Goal: Information Seeking & Learning: Understand process/instructions

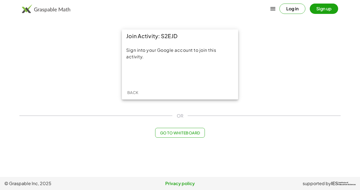
click at [125, 97] on button "Back" at bounding box center [132, 93] width 17 height 10
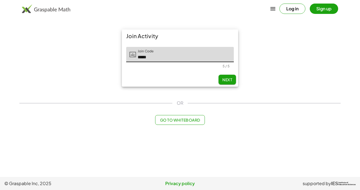
click at [229, 76] on button "Next" at bounding box center [226, 80] width 17 height 10
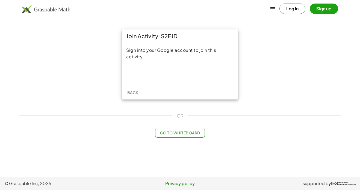
click at [171, 135] on button "Go to Whiteboard" at bounding box center [179, 133] width 49 height 10
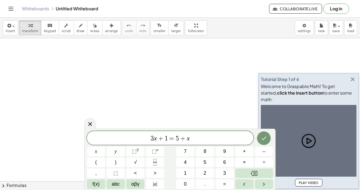
scroll to position [0, 0]
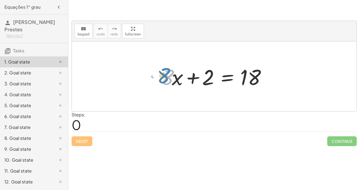
click at [164, 77] on div at bounding box center [216, 76] width 116 height 28
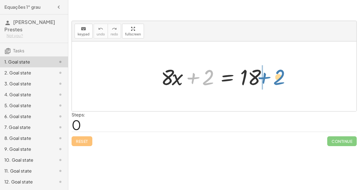
drag, startPoint x: 209, startPoint y: 77, endPoint x: 279, endPoint y: 76, distance: 70.1
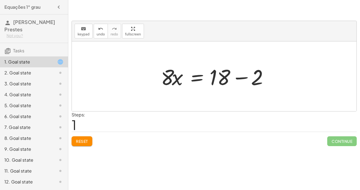
click at [251, 76] on div at bounding box center [216, 76] width 116 height 28
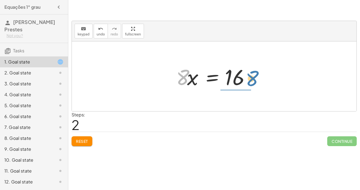
drag, startPoint x: 185, startPoint y: 78, endPoint x: 254, endPoint y: 79, distance: 69.3
click at [254, 79] on div at bounding box center [215, 76] width 85 height 28
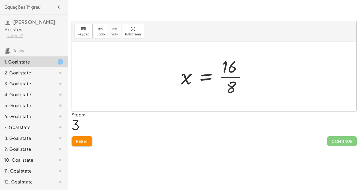
click at [232, 78] on div at bounding box center [216, 76] width 76 height 42
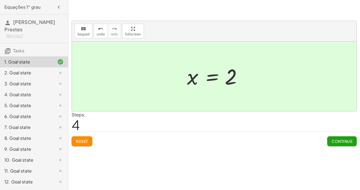
click at [348, 141] on span "Continue" at bounding box center [341, 141] width 21 height 5
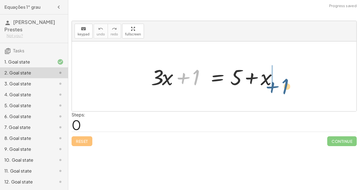
drag, startPoint x: 198, startPoint y: 75, endPoint x: 286, endPoint y: 80, distance: 88.5
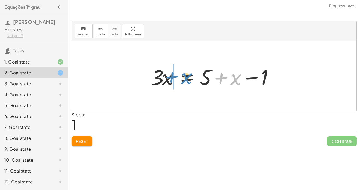
drag, startPoint x: 232, startPoint y: 80, endPoint x: 180, endPoint y: 79, distance: 51.8
click at [180, 79] on div at bounding box center [215, 76] width 135 height 28
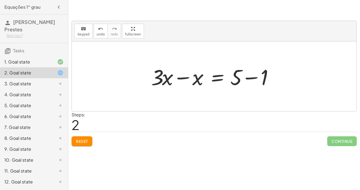
click at [180, 74] on div at bounding box center [215, 76] width 135 height 28
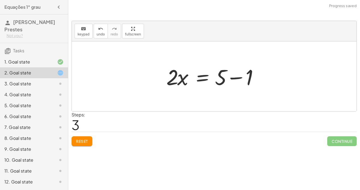
click at [179, 76] on div at bounding box center [215, 76] width 105 height 28
click at [210, 78] on div at bounding box center [215, 76] width 105 height 28
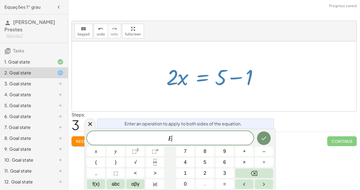
scroll to position [1, 0]
click at [203, 43] on div at bounding box center [214, 76] width 284 height 70
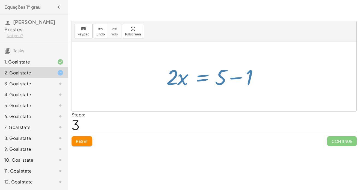
click at [203, 43] on div at bounding box center [214, 76] width 284 height 70
click at [244, 73] on div at bounding box center [215, 76] width 105 height 28
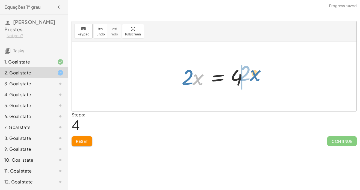
drag, startPoint x: 198, startPoint y: 79, endPoint x: 255, endPoint y: 76, distance: 57.1
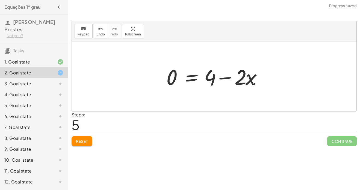
click at [238, 76] on div at bounding box center [215, 76] width 105 height 28
click at [246, 80] on div at bounding box center [215, 76] width 105 height 28
drag, startPoint x: 247, startPoint y: 79, endPoint x: 183, endPoint y: 77, distance: 64.1
click at [183, 77] on div at bounding box center [215, 76] width 105 height 28
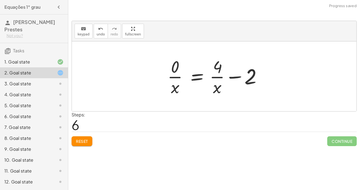
click at [181, 76] on div at bounding box center [216, 76] width 103 height 42
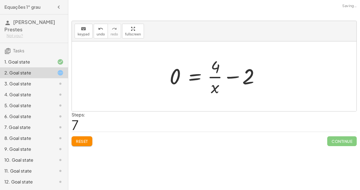
click at [215, 77] on div at bounding box center [216, 76] width 99 height 42
click at [198, 76] on div at bounding box center [216, 76] width 99 height 42
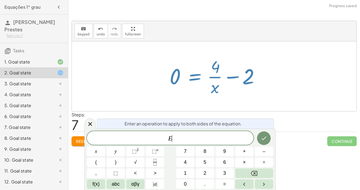
scroll to position [1, 0]
click at [183, 67] on div at bounding box center [216, 76] width 99 height 42
click at [207, 66] on div at bounding box center [216, 76] width 99 height 42
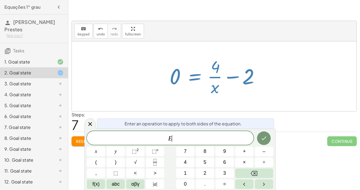
click at [207, 66] on div at bounding box center [216, 76] width 99 height 42
click at [157, 46] on div at bounding box center [214, 76] width 284 height 70
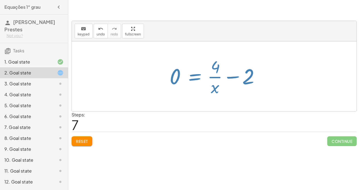
click at [157, 46] on div at bounding box center [214, 76] width 284 height 70
drag, startPoint x: 214, startPoint y: 68, endPoint x: 211, endPoint y: 68, distance: 3.1
click at [211, 68] on div at bounding box center [216, 76] width 99 height 42
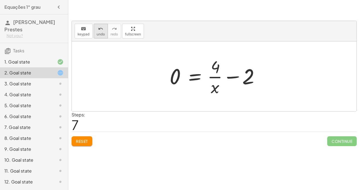
click at [100, 31] on icon "undo" at bounding box center [100, 29] width 5 height 7
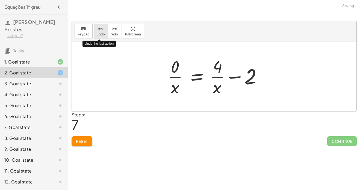
click at [100, 31] on icon "undo" at bounding box center [100, 29] width 5 height 7
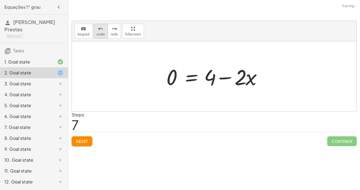
click at [94, 33] on button "undo undo" at bounding box center [101, 31] width 14 height 15
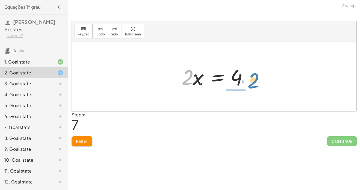
drag, startPoint x: 189, startPoint y: 77, endPoint x: 251, endPoint y: 80, distance: 61.7
click at [251, 80] on div at bounding box center [216, 76] width 74 height 28
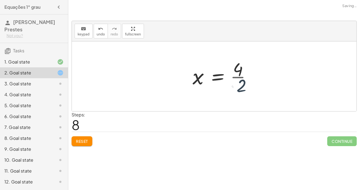
click at [247, 77] on div at bounding box center [224, 76] width 68 height 42
click at [43, 85] on div "3. Goal state" at bounding box center [26, 83] width 44 height 7
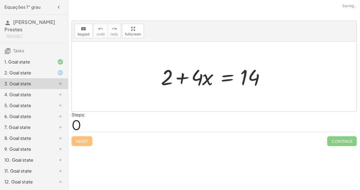
click at [47, 72] on div "2. Goal state" at bounding box center [26, 73] width 44 height 7
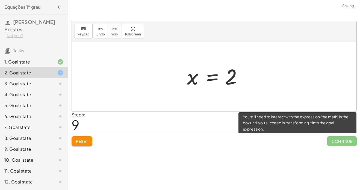
click at [340, 137] on span "Continue" at bounding box center [341, 141] width 29 height 10
click at [341, 144] on span "Continue" at bounding box center [341, 141] width 29 height 10
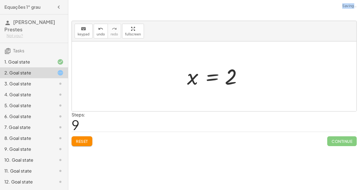
click at [235, 85] on div at bounding box center [216, 76] width 64 height 27
click at [233, 79] on div at bounding box center [216, 76] width 64 height 27
click at [39, 82] on div "3. Goal state" at bounding box center [26, 83] width 44 height 7
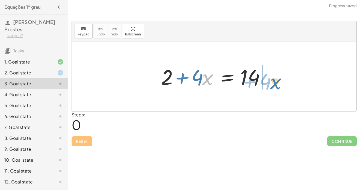
drag, startPoint x: 209, startPoint y: 81, endPoint x: 273, endPoint y: 83, distance: 64.4
click at [273, 83] on div at bounding box center [216, 76] width 116 height 28
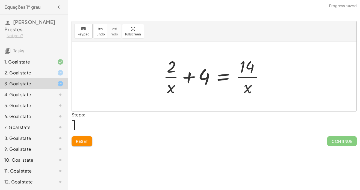
click at [249, 76] on div at bounding box center [215, 76] width 111 height 42
click at [171, 73] on div at bounding box center [215, 76] width 111 height 42
click at [101, 32] on span "undo" at bounding box center [101, 34] width 8 height 4
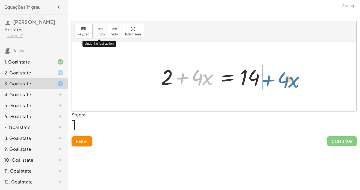
drag, startPoint x: 185, startPoint y: 77, endPoint x: 269, endPoint y: 79, distance: 84.3
click at [269, 79] on div at bounding box center [216, 76] width 116 height 28
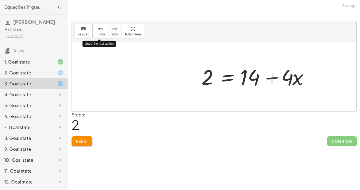
click at [268, 78] on div at bounding box center [257, 76] width 116 height 28
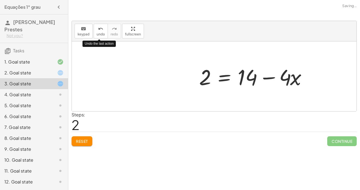
click at [268, 78] on div at bounding box center [254, 76] width 116 height 28
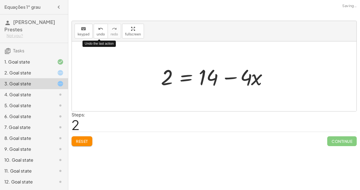
click at [253, 79] on div at bounding box center [216, 76] width 116 height 28
drag, startPoint x: 231, startPoint y: 78, endPoint x: 142, endPoint y: 82, distance: 88.5
click at [142, 82] on div "+ 2 + · 4 · x = 14 − · 4 · x 2 · 4 · x = 14 + −" at bounding box center [214, 76] width 284 height 70
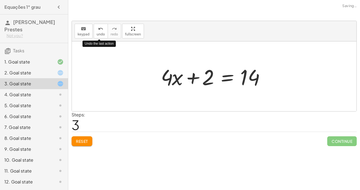
click at [186, 75] on div at bounding box center [216, 76] width 116 height 28
click at [258, 79] on div at bounding box center [216, 76] width 116 height 28
drag, startPoint x: 210, startPoint y: 76, endPoint x: 280, endPoint y: 74, distance: 69.6
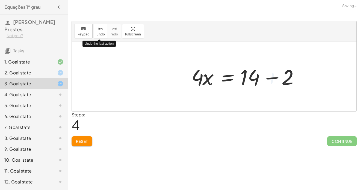
click at [264, 75] on div at bounding box center [247, 76] width 116 height 28
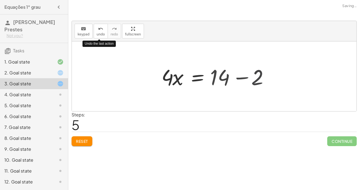
click at [264, 75] on div at bounding box center [214, 76] width 284 height 70
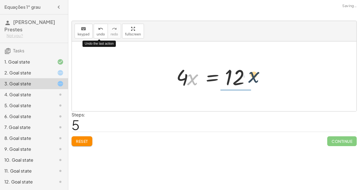
drag, startPoint x: 194, startPoint y: 80, endPoint x: 256, endPoint y: 77, distance: 62.3
click at [256, 77] on div at bounding box center [215, 76] width 85 height 28
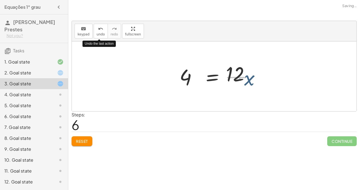
click at [256, 77] on div at bounding box center [222, 76] width 76 height 42
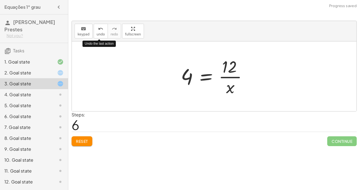
click at [233, 88] on div at bounding box center [216, 76] width 76 height 42
drag, startPoint x: 233, startPoint y: 88, endPoint x: 199, endPoint y: 74, distance: 37.0
click at [199, 74] on div at bounding box center [216, 76] width 76 height 42
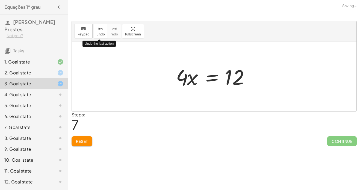
click at [209, 79] on div at bounding box center [215, 76] width 85 height 28
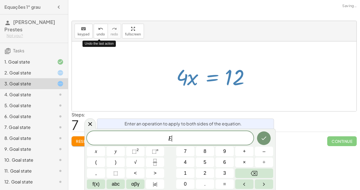
click at [209, 79] on div at bounding box center [215, 76] width 85 height 28
click at [319, 90] on div at bounding box center [214, 76] width 284 height 70
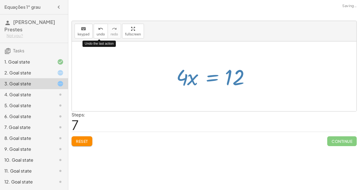
click at [319, 90] on div at bounding box center [214, 76] width 284 height 70
drag, startPoint x: 181, startPoint y: 77, endPoint x: 252, endPoint y: 76, distance: 71.8
click at [252, 76] on div at bounding box center [215, 76] width 85 height 28
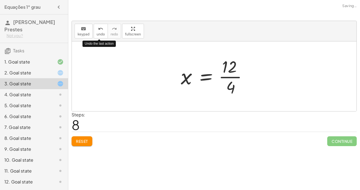
click at [229, 74] on div at bounding box center [216, 76] width 76 height 42
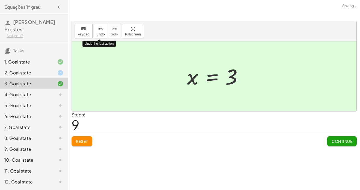
click at [343, 139] on span "Continue" at bounding box center [341, 141] width 21 height 5
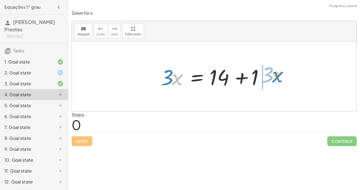
drag, startPoint x: 176, startPoint y: 81, endPoint x: 276, endPoint y: 78, distance: 100.2
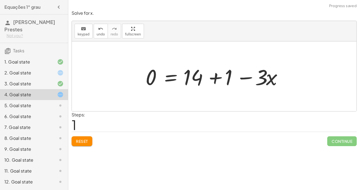
click at [261, 81] on div at bounding box center [216, 76] width 146 height 28
click at [248, 76] on div at bounding box center [216, 76] width 146 height 28
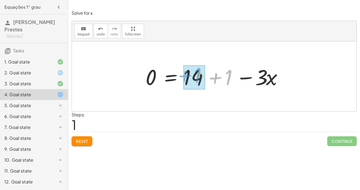
drag, startPoint x: 217, startPoint y: 78, endPoint x: 186, endPoint y: 75, distance: 30.7
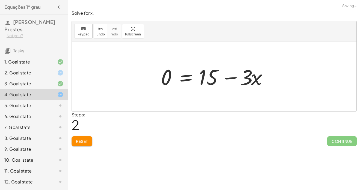
click at [235, 71] on div at bounding box center [216, 76] width 116 height 28
click at [102, 31] on div "undo" at bounding box center [101, 28] width 8 height 7
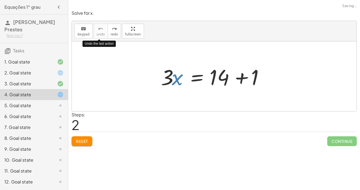
click at [102, 31] on div "undo" at bounding box center [101, 28] width 8 height 7
drag, startPoint x: 244, startPoint y: 78, endPoint x: 269, endPoint y: 78, distance: 25.4
click at [269, 78] on div at bounding box center [216, 76] width 116 height 28
drag, startPoint x: 221, startPoint y: 79, endPoint x: 274, endPoint y: 83, distance: 53.7
click at [241, 80] on div at bounding box center [216, 76] width 116 height 28
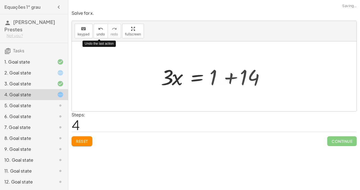
click at [241, 80] on div at bounding box center [200, 76] width 85 height 28
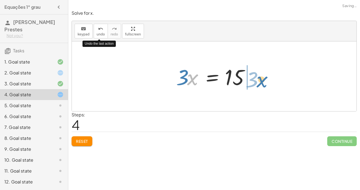
drag, startPoint x: 196, startPoint y: 77, endPoint x: 265, endPoint y: 79, distance: 69.3
click at [265, 79] on div "· 3 · x = + 14 + 1 · 3 · x = + 1 + 14 · x · 3 · 3 · x = 15" at bounding box center [214, 76] width 284 height 70
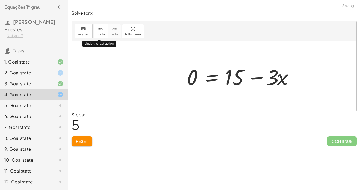
click at [251, 79] on div at bounding box center [242, 76] width 116 height 28
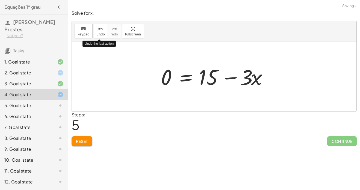
click at [251, 79] on div at bounding box center [216, 76] width 116 height 28
click at [218, 78] on div at bounding box center [216, 76] width 116 height 28
click at [240, 77] on div at bounding box center [216, 76] width 116 height 28
click at [235, 77] on div at bounding box center [216, 76] width 116 height 28
drag, startPoint x: 249, startPoint y: 77, endPoint x: 178, endPoint y: 77, distance: 70.4
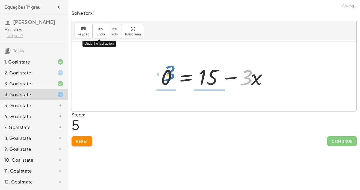
click at [178, 77] on div at bounding box center [216, 76] width 116 height 28
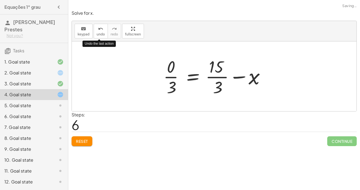
click at [213, 80] on div at bounding box center [215, 76] width 111 height 42
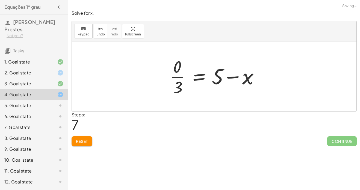
click at [179, 75] on div at bounding box center [216, 76] width 99 height 42
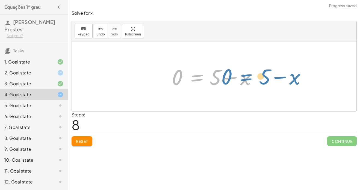
drag, startPoint x: 200, startPoint y: 77, endPoint x: 250, endPoint y: 77, distance: 49.7
click at [250, 77] on div at bounding box center [216, 76] width 94 height 28
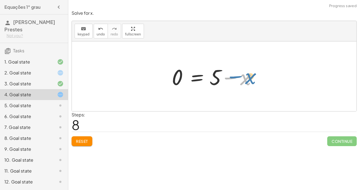
drag, startPoint x: 238, startPoint y: 78, endPoint x: 224, endPoint y: 79, distance: 14.8
click at [224, 79] on div at bounding box center [216, 76] width 94 height 28
drag, startPoint x: 179, startPoint y: 78, endPoint x: 255, endPoint y: 82, distance: 76.8
click at [255, 82] on div at bounding box center [216, 76] width 94 height 28
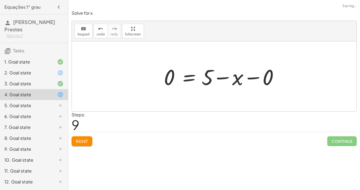
click at [246, 79] on div at bounding box center [223, 76] width 124 height 28
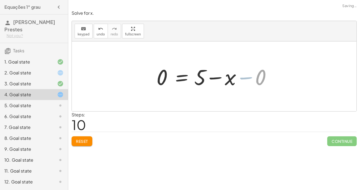
click at [246, 79] on div at bounding box center [201, 76] width 94 height 28
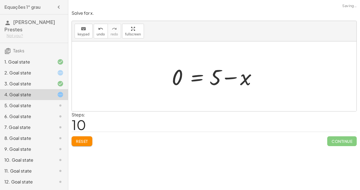
click at [231, 77] on div at bounding box center [216, 76] width 94 height 28
click at [198, 76] on div at bounding box center [216, 76] width 94 height 28
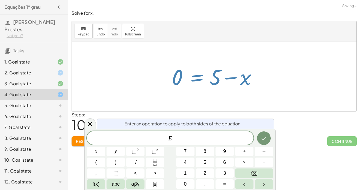
scroll to position [1, 0]
click at [215, 79] on div at bounding box center [216, 76] width 94 height 28
click at [181, 33] on div "keyboard keypad undo [PERSON_NAME] redo fullscreen" at bounding box center [214, 31] width 284 height 20
click at [203, 104] on div at bounding box center [214, 76] width 284 height 70
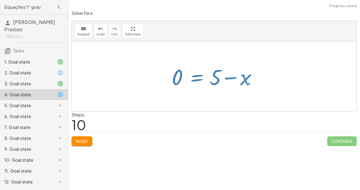
click at [203, 104] on div at bounding box center [214, 76] width 284 height 70
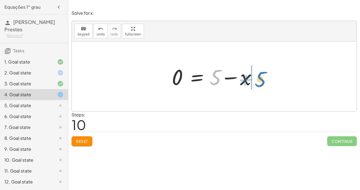
drag, startPoint x: 212, startPoint y: 83, endPoint x: 258, endPoint y: 86, distance: 45.9
click at [258, 86] on div at bounding box center [216, 76] width 94 height 28
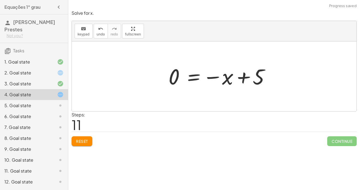
click at [239, 82] on div at bounding box center [221, 76] width 110 height 27
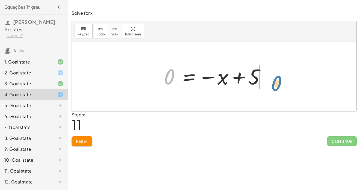
drag, startPoint x: 165, startPoint y: 78, endPoint x: 266, endPoint y: 83, distance: 101.1
click at [266, 83] on div at bounding box center [216, 76] width 110 height 27
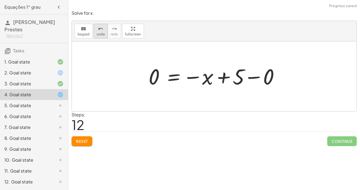
click at [98, 35] on span "undo" at bounding box center [101, 34] width 8 height 4
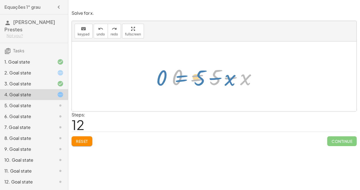
drag, startPoint x: 195, startPoint y: 80, endPoint x: 186, endPoint y: 79, distance: 9.2
click at [186, 79] on div at bounding box center [216, 76] width 94 height 28
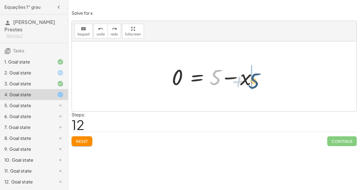
drag, startPoint x: 212, startPoint y: 79, endPoint x: 258, endPoint y: 83, distance: 46.0
click at [258, 83] on div at bounding box center [216, 76] width 94 height 28
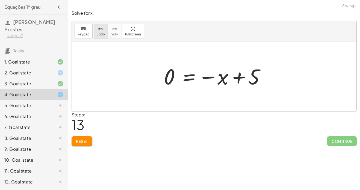
click at [98, 29] on icon "undo" at bounding box center [100, 29] width 5 height 7
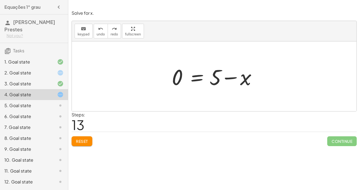
click at [214, 81] on div at bounding box center [216, 76] width 94 height 28
click at [228, 78] on div at bounding box center [216, 76] width 94 height 28
click at [178, 76] on div at bounding box center [216, 76] width 94 height 28
drag, startPoint x: 175, startPoint y: 75, endPoint x: 205, endPoint y: 76, distance: 30.0
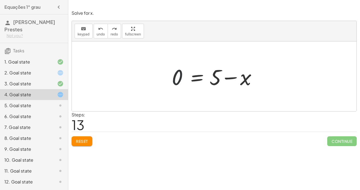
click at [205, 76] on div at bounding box center [216, 76] width 94 height 28
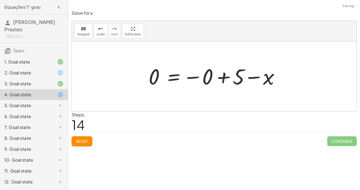
click at [194, 77] on div at bounding box center [216, 76] width 140 height 27
click at [194, 77] on div at bounding box center [193, 76] width 94 height 28
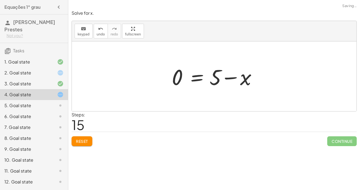
click at [225, 78] on div at bounding box center [216, 76] width 94 height 28
click at [200, 75] on div at bounding box center [216, 76] width 94 height 28
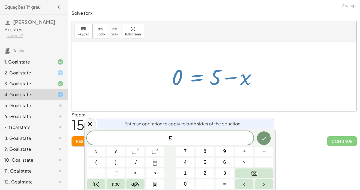
scroll to position [2, 0]
click at [191, 74] on div at bounding box center [216, 76] width 94 height 28
click at [71, 57] on div "keyboard keypad undo undo redo redo fullscreen · 3 · x = + 14 + 1 · 3 · x = + 1…" at bounding box center [213, 66] width 285 height 91
click at [127, 87] on div at bounding box center [214, 76] width 284 height 70
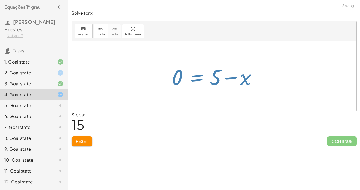
click at [127, 87] on div at bounding box center [214, 76] width 284 height 70
click at [81, 145] on button "Reset" at bounding box center [81, 141] width 21 height 10
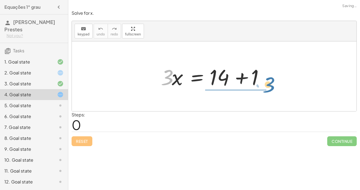
drag, startPoint x: 168, startPoint y: 79, endPoint x: 270, endPoint y: 83, distance: 102.1
click at [270, 83] on div at bounding box center [216, 76] width 116 height 28
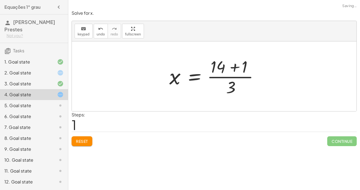
click at [240, 75] on div at bounding box center [215, 76] width 99 height 42
click at [240, 75] on div at bounding box center [204, 76] width 76 height 42
click at [240, 75] on div at bounding box center [214, 76] width 284 height 70
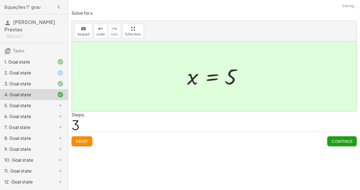
click at [212, 74] on div at bounding box center [216, 76] width 64 height 27
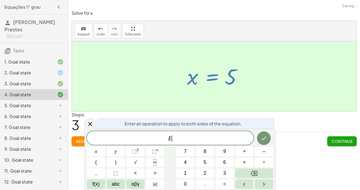
scroll to position [2, 0]
click at [156, 64] on div at bounding box center [214, 76] width 284 height 70
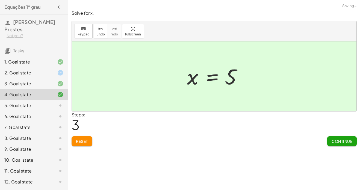
click at [32, 106] on div "5. Goal state" at bounding box center [26, 105] width 44 height 7
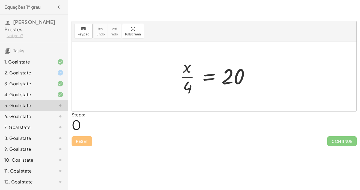
click at [211, 74] on div at bounding box center [216, 76] width 79 height 42
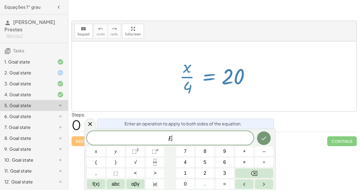
scroll to position [2, 0]
click at [187, 70] on div at bounding box center [216, 76] width 79 height 42
click at [136, 70] on div at bounding box center [214, 76] width 284 height 70
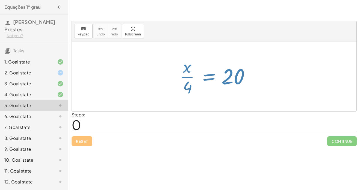
click at [136, 70] on div at bounding box center [214, 76] width 284 height 70
drag, startPoint x: 189, startPoint y: 91, endPoint x: 252, endPoint y: 81, distance: 64.4
click at [252, 81] on div at bounding box center [216, 76] width 79 height 42
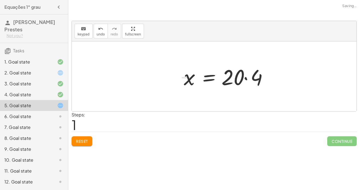
click at [242, 78] on div at bounding box center [227, 76] width 93 height 28
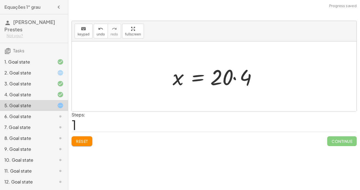
click at [242, 78] on div at bounding box center [216, 76] width 93 height 28
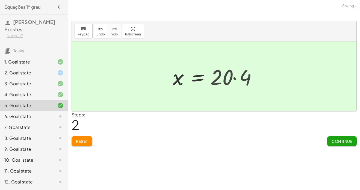
click at [242, 78] on div at bounding box center [207, 76] width 74 height 27
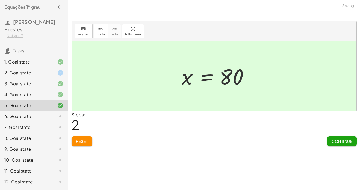
click at [43, 117] on div "6. Goal state" at bounding box center [26, 116] width 44 height 7
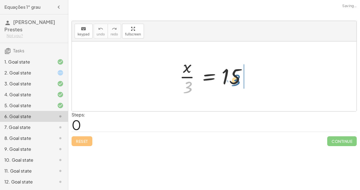
drag, startPoint x: 189, startPoint y: 83, endPoint x: 242, endPoint y: 76, distance: 52.9
click at [242, 76] on div at bounding box center [216, 76] width 79 height 42
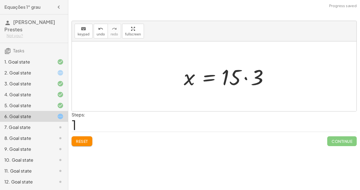
click at [242, 76] on div at bounding box center [227, 76] width 93 height 28
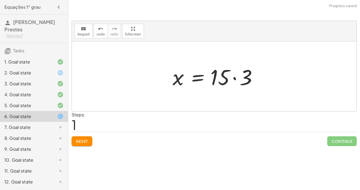
click at [242, 76] on div at bounding box center [216, 76] width 93 height 28
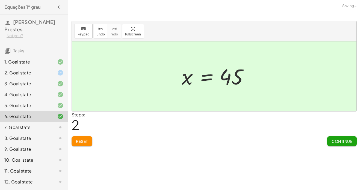
click at [47, 127] on div "7. Goal state" at bounding box center [26, 127] width 44 height 7
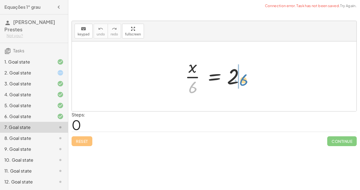
drag, startPoint x: 190, startPoint y: 90, endPoint x: 240, endPoint y: 82, distance: 51.3
click at [240, 82] on div at bounding box center [216, 76] width 68 height 42
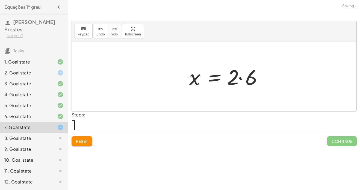
click at [237, 75] on div at bounding box center [227, 76] width 82 height 28
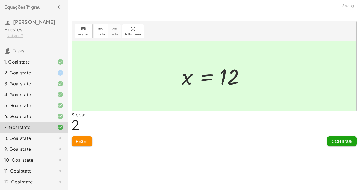
click at [26, 136] on div "8. Goal state" at bounding box center [26, 138] width 44 height 7
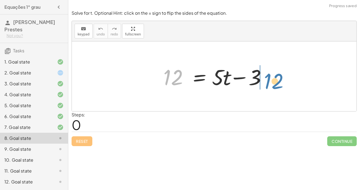
drag, startPoint x: 175, startPoint y: 77, endPoint x: 273, endPoint y: 80, distance: 97.7
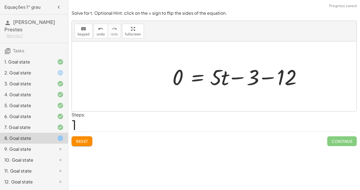
click at [268, 75] on div at bounding box center [239, 76] width 141 height 28
click at [268, 75] on div at bounding box center [214, 76] width 284 height 70
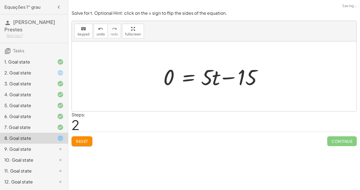
click at [231, 76] on div at bounding box center [215, 76] width 111 height 28
click at [189, 74] on div at bounding box center [215, 76] width 111 height 28
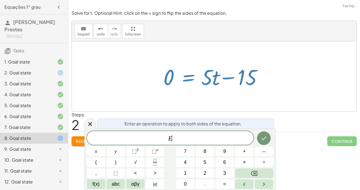
scroll to position [2, 0]
click at [274, 74] on div at bounding box center [214, 76] width 284 height 70
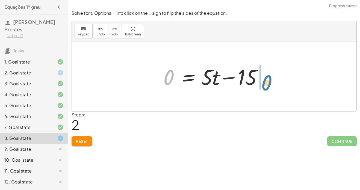
drag, startPoint x: 172, startPoint y: 77, endPoint x: 274, endPoint y: 81, distance: 102.9
click at [274, 81] on div "12 = + · 5 · t − 3 0 = + · 5 · t − 3 − 12 0 = + · 5 · t − 0 15" at bounding box center [214, 76] width 284 height 70
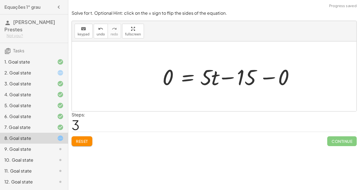
click at [269, 79] on div at bounding box center [230, 76] width 141 height 28
click at [269, 79] on div at bounding box center [214, 76] width 284 height 70
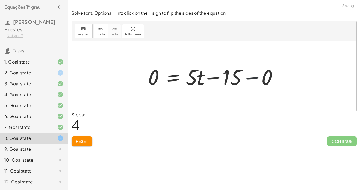
click at [269, 79] on div at bounding box center [214, 76] width 284 height 70
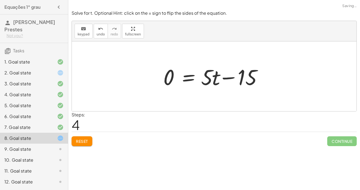
click at [234, 78] on div at bounding box center [215, 76] width 111 height 28
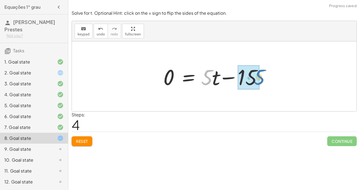
drag, startPoint x: 209, startPoint y: 79, endPoint x: 264, endPoint y: 79, distance: 54.6
click at [264, 79] on div at bounding box center [215, 76] width 111 height 28
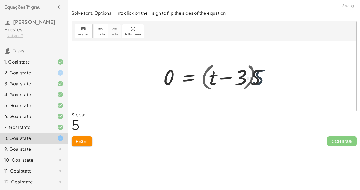
click at [264, 79] on div at bounding box center [217, 76] width 115 height 31
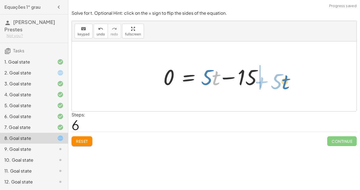
drag, startPoint x: 215, startPoint y: 80, endPoint x: 284, endPoint y: 79, distance: 69.3
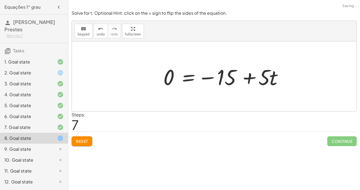
click at [267, 79] on div at bounding box center [223, 76] width 127 height 28
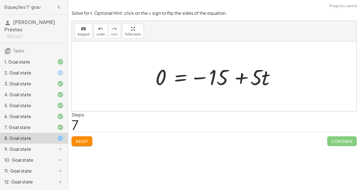
click at [267, 79] on div at bounding box center [216, 76] width 127 height 28
click at [242, 77] on div at bounding box center [216, 76] width 127 height 28
drag, startPoint x: 199, startPoint y: 78, endPoint x: 247, endPoint y: 81, distance: 48.2
click at [247, 81] on div at bounding box center [216, 76] width 127 height 28
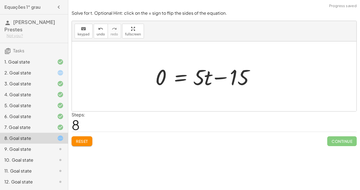
click at [223, 77] on div at bounding box center [208, 76] width 111 height 28
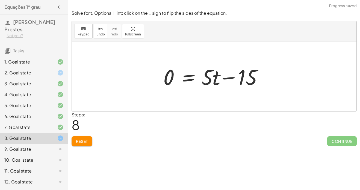
click at [223, 77] on div at bounding box center [215, 76] width 111 height 28
drag, startPoint x: 209, startPoint y: 80, endPoint x: 146, endPoint y: 78, distance: 62.8
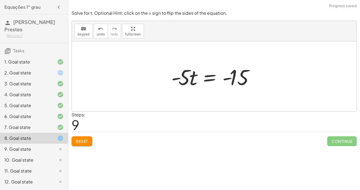
click at [221, 83] on div at bounding box center [215, 76] width 95 height 28
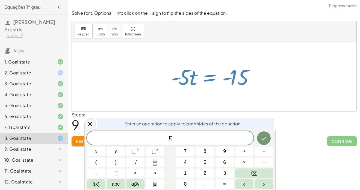
scroll to position [3, 0]
click at [221, 83] on div at bounding box center [215, 76] width 95 height 28
click at [196, 82] on div at bounding box center [215, 76] width 95 height 28
click at [233, 102] on div at bounding box center [214, 76] width 284 height 70
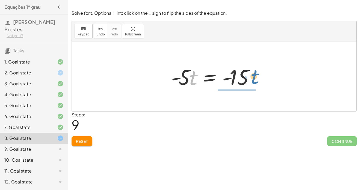
drag, startPoint x: 195, startPoint y: 84, endPoint x: 262, endPoint y: 83, distance: 67.4
click at [262, 83] on div at bounding box center [215, 76] width 95 height 28
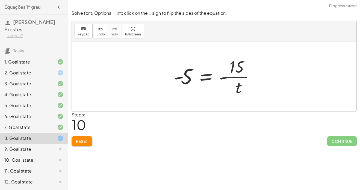
click at [241, 76] on div at bounding box center [216, 76] width 91 height 42
click at [240, 80] on div at bounding box center [216, 76] width 91 height 42
drag, startPoint x: 237, startPoint y: 67, endPoint x: 160, endPoint y: 83, distance: 79.3
click at [82, 144] on button "Reset" at bounding box center [81, 141] width 21 height 10
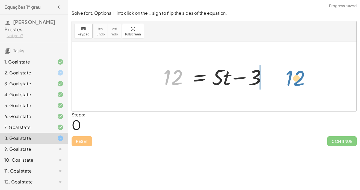
drag, startPoint x: 178, startPoint y: 79, endPoint x: 283, endPoint y: 81, distance: 105.1
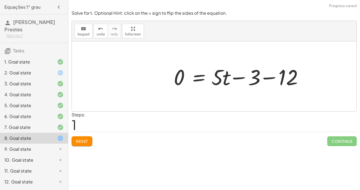
click at [266, 77] on div at bounding box center [241, 76] width 141 height 28
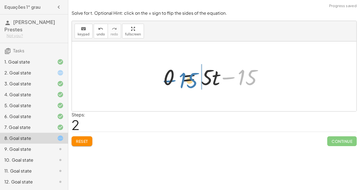
drag, startPoint x: 246, startPoint y: 77, endPoint x: 188, endPoint y: 80, distance: 58.2
click at [188, 80] on div at bounding box center [215, 76] width 111 height 28
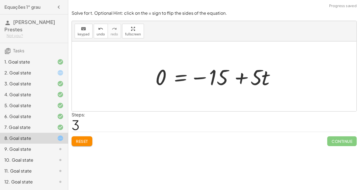
click at [242, 75] on div at bounding box center [216, 76] width 127 height 28
click at [200, 78] on div at bounding box center [216, 76] width 127 height 28
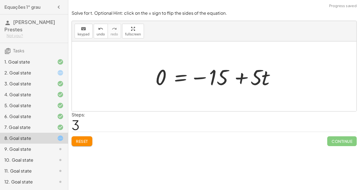
click at [182, 78] on div at bounding box center [216, 76] width 127 height 28
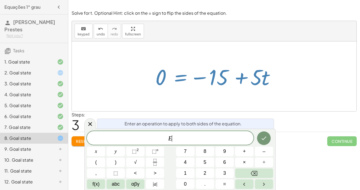
click at [182, 78] on div at bounding box center [216, 76] width 127 height 28
click at [116, 83] on div at bounding box center [214, 76] width 284 height 70
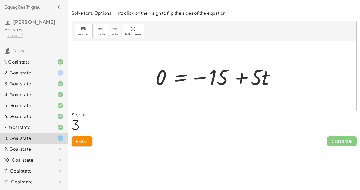
click at [85, 141] on span "Reset" at bounding box center [82, 141] width 12 height 5
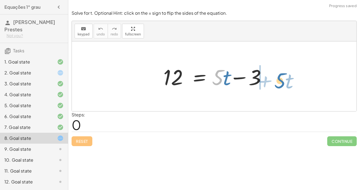
drag, startPoint x: 216, startPoint y: 75, endPoint x: 278, endPoint y: 78, distance: 62.3
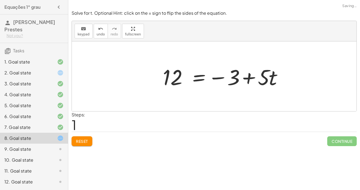
click at [259, 76] on div at bounding box center [223, 76] width 127 height 28
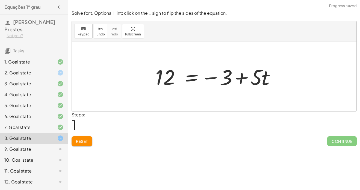
click at [259, 76] on div at bounding box center [216, 76] width 127 height 28
click at [241, 80] on div at bounding box center [216, 76] width 127 height 28
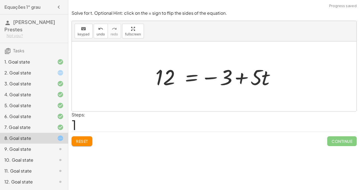
click at [201, 77] on div at bounding box center [216, 76] width 127 height 28
click at [88, 140] on button "Reset" at bounding box center [81, 141] width 21 height 10
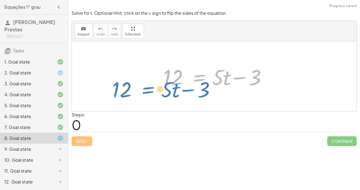
drag, startPoint x: 200, startPoint y: 79, endPoint x: 162, endPoint y: 82, distance: 38.4
click at [162, 82] on div at bounding box center [215, 76] width 111 height 28
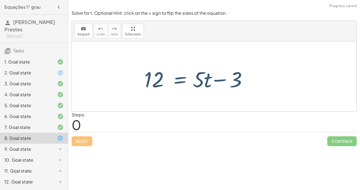
click at [166, 108] on div at bounding box center [214, 76] width 284 height 70
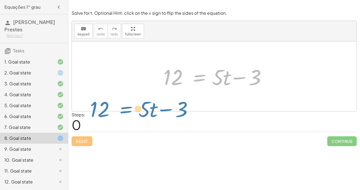
drag, startPoint x: 202, startPoint y: 79, endPoint x: 171, endPoint y: 79, distance: 30.3
click at [171, 79] on div at bounding box center [215, 76] width 111 height 28
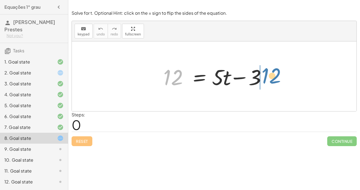
drag, startPoint x: 179, startPoint y: 80, endPoint x: 279, endPoint y: 82, distance: 100.1
click at [279, 82] on div "12 12 = + · 5 · t − 3" at bounding box center [214, 76] width 284 height 70
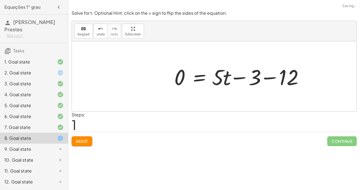
click at [273, 79] on div at bounding box center [241, 76] width 141 height 28
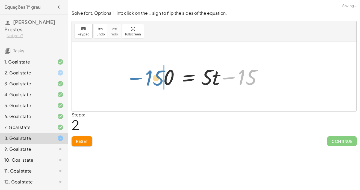
drag, startPoint x: 244, startPoint y: 78, endPoint x: 152, endPoint y: 79, distance: 92.8
click at [152, 79] on div "12 = + · 5 · t − 3 0 = + · 5 · t − 3 − 12 − 15 = + · 5 · t − 0 15" at bounding box center [214, 76] width 284 height 70
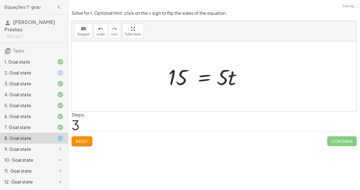
click at [164, 81] on div at bounding box center [214, 76] width 284 height 70
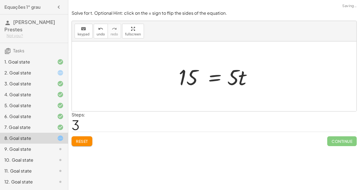
click at [164, 81] on div at bounding box center [214, 76] width 284 height 70
click at [214, 81] on div at bounding box center [216, 76] width 81 height 28
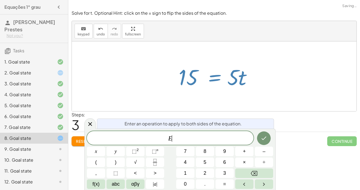
click at [56, 166] on div "9. Goal state" at bounding box center [34, 171] width 68 height 11
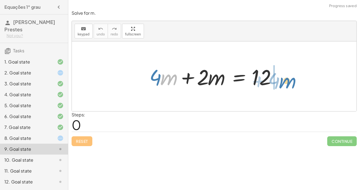
drag, startPoint x: 167, startPoint y: 81, endPoint x: 286, endPoint y: 84, distance: 118.7
click at [286, 84] on div "· m + · 4 + · 4 · m + · 2 · m = 12" at bounding box center [214, 76] width 146 height 31
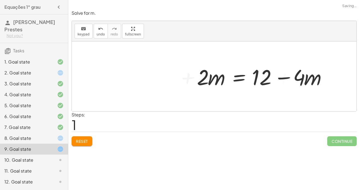
click at [285, 83] on div at bounding box center [263, 76] width 139 height 28
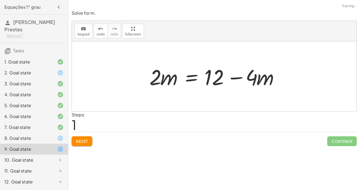
click at [236, 77] on div at bounding box center [216, 76] width 139 height 28
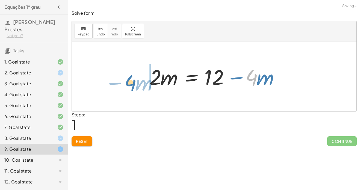
drag, startPoint x: 255, startPoint y: 83, endPoint x: 132, endPoint y: 88, distance: 123.1
click at [132, 88] on div "+ · 4 · m + · 2 · m = 12 · 4 − · m · 4 · m · 2 · m = 12 + −" at bounding box center [214, 76] width 284 height 70
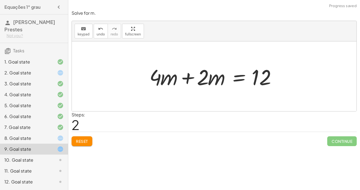
click at [154, 80] on div at bounding box center [216, 76] width 139 height 28
click at [180, 82] on div at bounding box center [216, 76] width 139 height 28
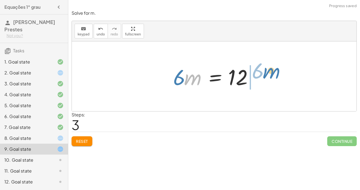
drag, startPoint x: 192, startPoint y: 78, endPoint x: 273, endPoint y: 73, distance: 81.4
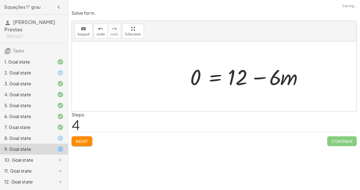
click at [269, 75] on div at bounding box center [248, 76] width 122 height 28
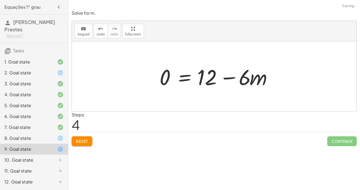
click at [269, 75] on div at bounding box center [218, 76] width 122 height 28
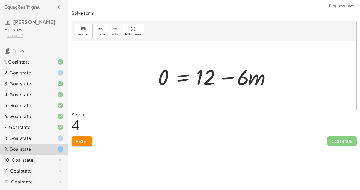
click at [227, 77] on div at bounding box center [216, 76] width 122 height 28
click at [246, 78] on div at bounding box center [216, 76] width 122 height 28
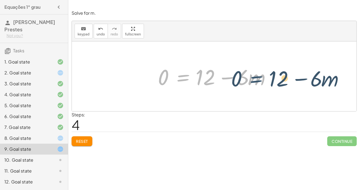
drag, startPoint x: 183, startPoint y: 79, endPoint x: 257, endPoint y: 80, distance: 73.7
click at [257, 80] on div at bounding box center [216, 76] width 122 height 28
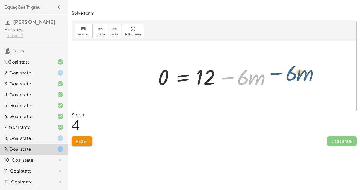
drag, startPoint x: 226, startPoint y: 78, endPoint x: 274, endPoint y: 79, distance: 48.3
click at [274, 79] on div at bounding box center [216, 76] width 122 height 28
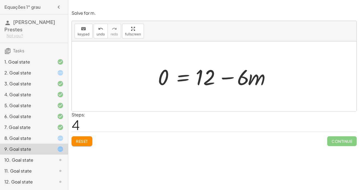
click at [216, 74] on div at bounding box center [216, 76] width 122 height 28
click at [25, 159] on div "10. Goal state" at bounding box center [26, 160] width 44 height 7
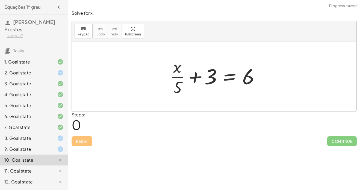
click at [210, 57] on div at bounding box center [216, 76] width 99 height 42
drag, startPoint x: 178, startPoint y: 88, endPoint x: 277, endPoint y: 78, distance: 99.9
drag, startPoint x: 177, startPoint y: 84, endPoint x: 259, endPoint y: 74, distance: 82.1
click at [259, 74] on div at bounding box center [216, 76] width 99 height 42
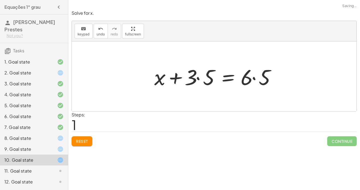
click at [255, 75] on div at bounding box center [216, 76] width 130 height 28
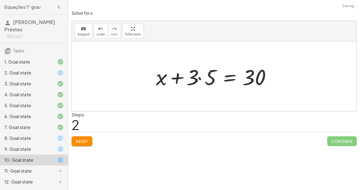
click at [217, 77] on div at bounding box center [214, 76] width 123 height 28
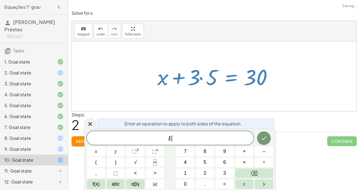
click at [217, 77] on div at bounding box center [215, 76] width 123 height 28
click at [232, 79] on div at bounding box center [215, 76] width 123 height 28
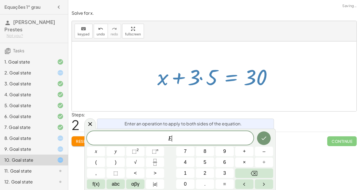
click at [227, 85] on div at bounding box center [215, 76] width 123 height 28
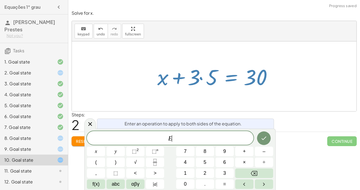
click at [224, 84] on div at bounding box center [215, 76] width 123 height 28
click at [73, 55] on div at bounding box center [214, 76] width 284 height 70
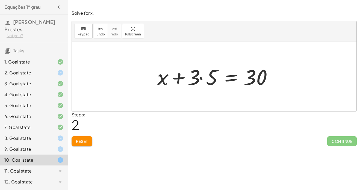
click at [232, 77] on div at bounding box center [215, 76] width 123 height 28
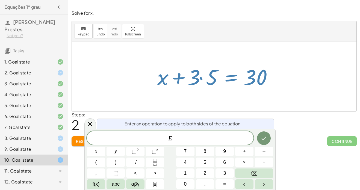
scroll to position [4, 0]
click at [210, 100] on div at bounding box center [214, 76] width 284 height 70
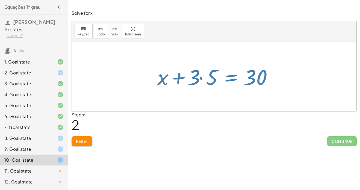
click at [210, 100] on div at bounding box center [214, 76] width 284 height 70
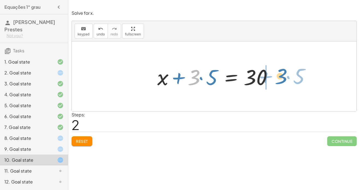
drag, startPoint x: 191, startPoint y: 80, endPoint x: 279, endPoint y: 83, distance: 88.2
click at [279, 83] on div "+ · x · 5 + 3 = 6 + x + · 3 · 5 = · 6 · 5 · 3 + · 5 + x + 3 = · · 5 30" at bounding box center [214, 76] width 284 height 70
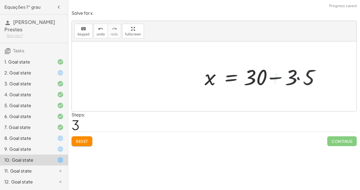
click at [276, 82] on div at bounding box center [264, 76] width 123 height 28
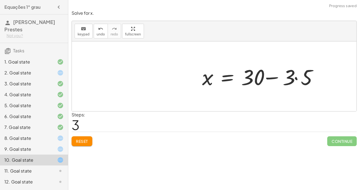
click at [276, 82] on div at bounding box center [260, 76] width 123 height 28
click at [276, 82] on div at bounding box center [214, 76] width 284 height 70
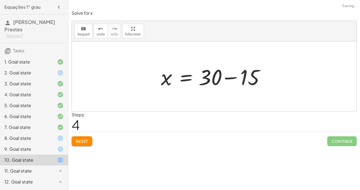
click at [234, 79] on div at bounding box center [216, 76] width 116 height 28
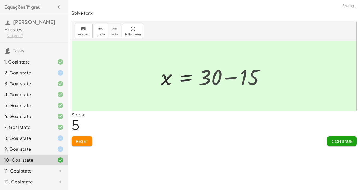
click at [234, 79] on div "+ · x · 5 + 3 = 6 + x + · 3 · 5 = · 6 · 5 + x + · 3 · 5 = 30 x = + 30 − · 3 · 5…" at bounding box center [193, 77] width 81 height 30
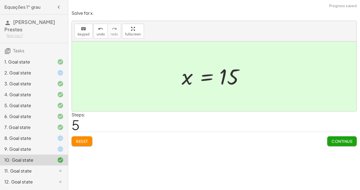
click at [59, 187] on div "11. Goal state" at bounding box center [34, 192] width 68 height 11
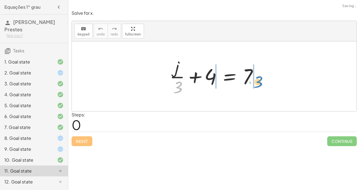
drag, startPoint x: 178, startPoint y: 83, endPoint x: 257, endPoint y: 79, distance: 79.0
click at [257, 79] on div at bounding box center [216, 76] width 99 height 42
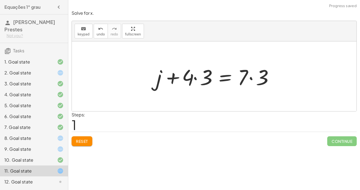
click at [247, 79] on div at bounding box center [216, 76] width 126 height 28
click at [250, 77] on div at bounding box center [216, 76] width 126 height 28
click at [250, 77] on div at bounding box center [212, 76] width 118 height 28
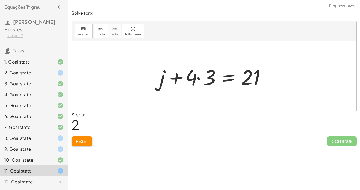
click at [228, 75] on div at bounding box center [216, 76] width 118 height 28
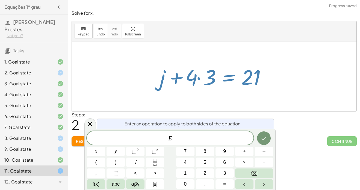
click at [228, 75] on div at bounding box center [216, 76] width 118 height 28
click at [215, 86] on div at bounding box center [216, 76] width 118 height 28
drag, startPoint x: 195, startPoint y: 80, endPoint x: 202, endPoint y: 90, distance: 12.6
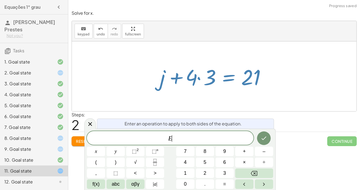
click at [202, 90] on div at bounding box center [216, 76] width 118 height 28
click at [88, 122] on icon at bounding box center [90, 124] width 7 height 7
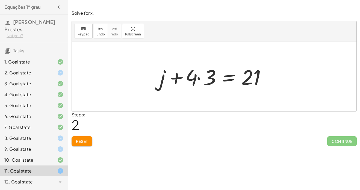
click at [209, 86] on div at bounding box center [216, 76] width 118 height 28
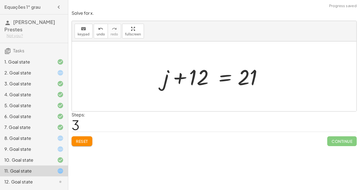
click at [182, 80] on div at bounding box center [215, 76] width 111 height 28
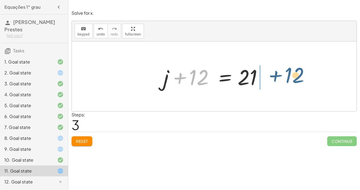
drag, startPoint x: 204, startPoint y: 78, endPoint x: 299, endPoint y: 77, distance: 95.0
click at [299, 77] on div "+ · j · 3 + 4 = 7 + j + · 4 · 3 = · 7 · 3 + j + · 4 · 3 = 21 + 12 + j + = 21 12" at bounding box center [214, 76] width 284 height 70
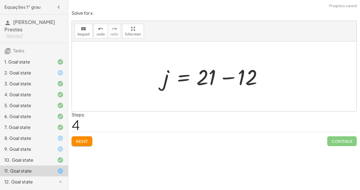
click at [276, 77] on div at bounding box center [214, 76] width 284 height 70
click at [237, 78] on div at bounding box center [215, 76] width 111 height 28
click at [237, 78] on div at bounding box center [214, 76] width 284 height 70
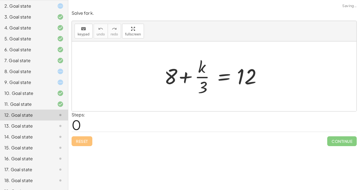
scroll to position [87, 0]
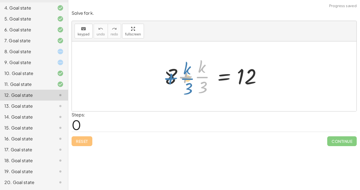
drag, startPoint x: 176, startPoint y: 75, endPoint x: 163, endPoint y: 77, distance: 13.4
click at [163, 77] on div at bounding box center [215, 76] width 109 height 42
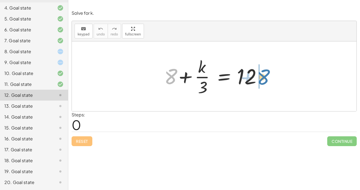
drag, startPoint x: 168, startPoint y: 76, endPoint x: 265, endPoint y: 78, distance: 97.4
click at [265, 78] on div at bounding box center [215, 76] width 109 height 42
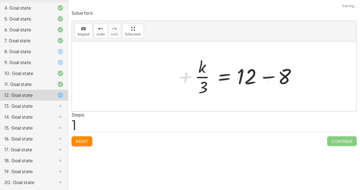
click at [256, 78] on div at bounding box center [246, 76] width 109 height 42
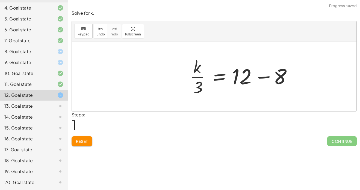
click at [256, 78] on div at bounding box center [241, 76] width 109 height 42
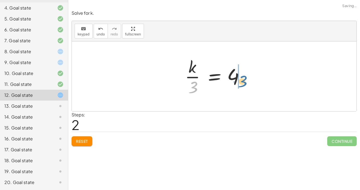
drag, startPoint x: 193, startPoint y: 85, endPoint x: 251, endPoint y: 77, distance: 58.6
drag, startPoint x: 195, startPoint y: 88, endPoint x: 253, endPoint y: 77, distance: 59.3
click at [233, 81] on div at bounding box center [216, 76] width 68 height 42
click at [209, 82] on div at bounding box center [216, 76] width 68 height 42
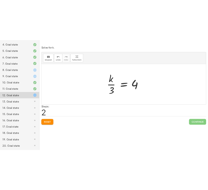
scroll to position [4, 0]
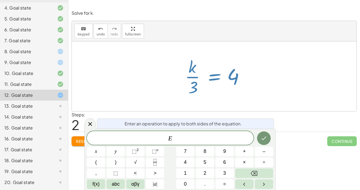
click at [147, 94] on div at bounding box center [214, 76] width 284 height 70
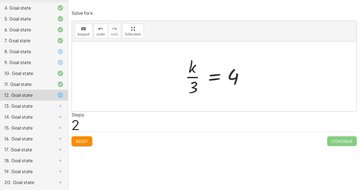
click at [196, 75] on div at bounding box center [216, 76] width 68 height 42
drag, startPoint x: 192, startPoint y: 71, endPoint x: 252, endPoint y: 83, distance: 61.4
click at [252, 83] on div "+ 8 + · k · 3 = 12 · k · 3 = + 12 − 8 · k · k · 3 = 4" at bounding box center [214, 76] width 284 height 70
drag, startPoint x: 189, startPoint y: 88, endPoint x: 230, endPoint y: 98, distance: 42.3
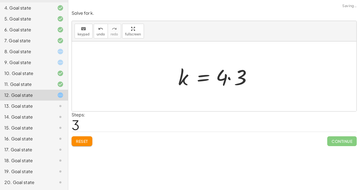
click at [234, 78] on div at bounding box center [216, 76] width 82 height 28
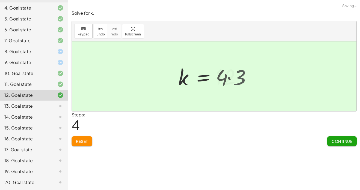
click at [234, 78] on div at bounding box center [212, 76] width 74 height 27
click at [24, 107] on div "13. Goal state" at bounding box center [26, 106] width 44 height 7
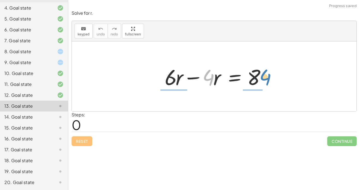
drag, startPoint x: 212, startPoint y: 79, endPoint x: 269, endPoint y: 78, distance: 57.0
click at [269, 78] on div at bounding box center [216, 76] width 108 height 28
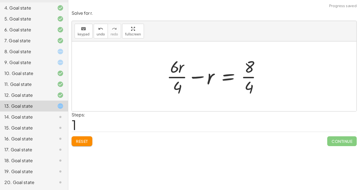
click at [249, 78] on div at bounding box center [216, 76] width 105 height 42
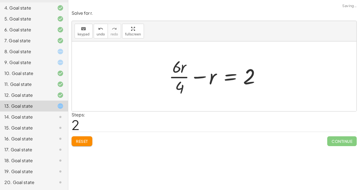
click at [187, 76] on div at bounding box center [216, 76] width 100 height 42
click at [183, 79] on div at bounding box center [216, 76] width 100 height 42
click at [213, 104] on div at bounding box center [214, 76] width 284 height 70
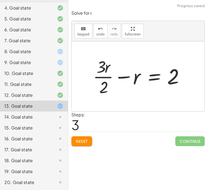
click at [145, 93] on div at bounding box center [140, 76] width 100 height 42
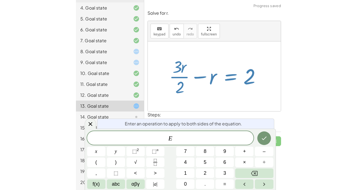
scroll to position [5, 0]
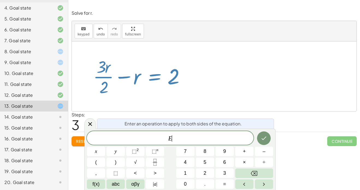
click at [144, 93] on div at bounding box center [140, 76] width 100 height 42
click at [90, 124] on icon at bounding box center [90, 124] width 4 height 4
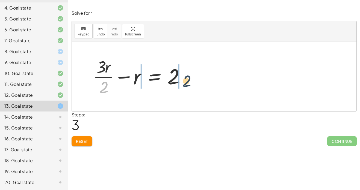
drag, startPoint x: 102, startPoint y: 91, endPoint x: 188, endPoint y: 84, distance: 85.9
click at [188, 84] on div at bounding box center [140, 76] width 100 height 42
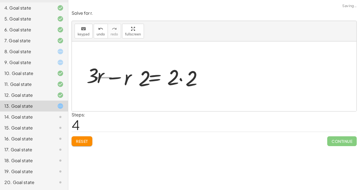
click at [186, 82] on div at bounding box center [145, 76] width 127 height 28
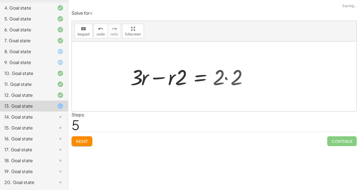
click at [186, 82] on div at bounding box center [181, 76] width 108 height 28
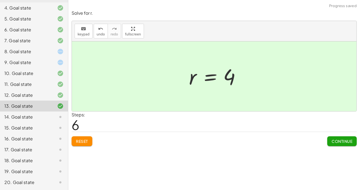
click at [46, 118] on div "14. Goal state" at bounding box center [26, 117] width 44 height 7
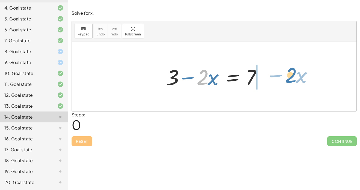
drag, startPoint x: 198, startPoint y: 81, endPoint x: 282, endPoint y: 80, distance: 84.9
click at [282, 80] on div "· 2 − · x + 3 − · 2 · x = 7" at bounding box center [214, 76] width 284 height 70
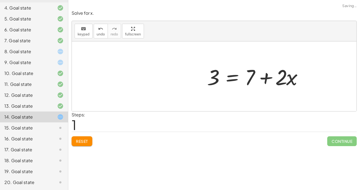
click at [270, 82] on div at bounding box center [256, 76] width 105 height 28
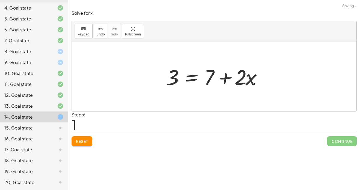
click at [270, 82] on div at bounding box center [214, 76] width 284 height 70
click at [246, 78] on div at bounding box center [215, 76] width 105 height 28
click at [221, 80] on div at bounding box center [215, 76] width 105 height 28
drag, startPoint x: 241, startPoint y: 76, endPoint x: 157, endPoint y: 77, distance: 84.0
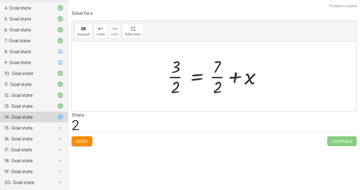
click at [214, 77] on div at bounding box center [216, 76] width 103 height 42
click at [78, 141] on span "Reset" at bounding box center [82, 141] width 12 height 5
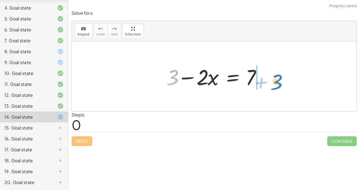
drag, startPoint x: 174, startPoint y: 80, endPoint x: 274, endPoint y: 84, distance: 100.5
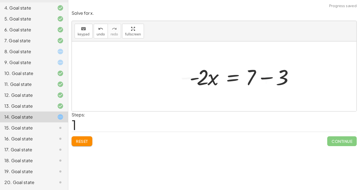
click at [286, 78] on div at bounding box center [243, 76] width 112 height 28
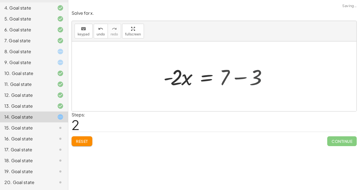
click at [286, 78] on div at bounding box center [214, 76] width 284 height 70
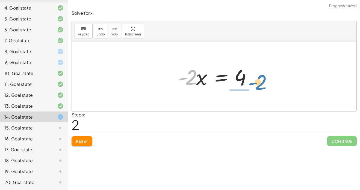
drag, startPoint x: 189, startPoint y: 82, endPoint x: 258, endPoint y: 87, distance: 69.2
click at [258, 87] on div "+ 3 − · 2 · x = 7 · - 2 · x = + 7 − 3 · - 2 · x · 2 · x = - 4" at bounding box center [214, 76] width 89 height 31
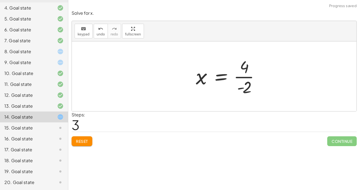
click at [246, 79] on div at bounding box center [229, 76] width 73 height 42
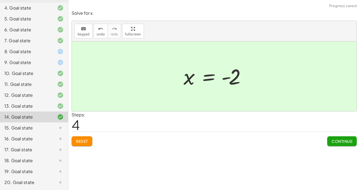
click at [62, 126] on icon at bounding box center [60, 128] width 7 height 7
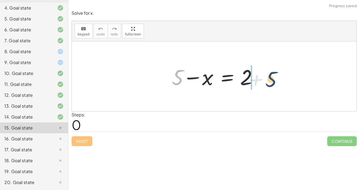
drag, startPoint x: 179, startPoint y: 81, endPoint x: 272, endPoint y: 83, distance: 92.8
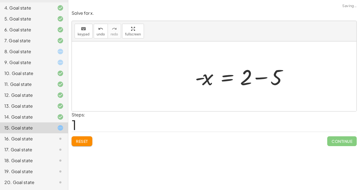
click at [260, 75] on div at bounding box center [242, 76] width 101 height 28
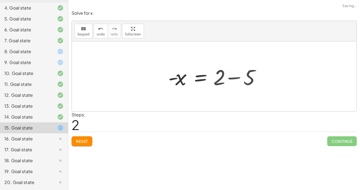
click at [260, 75] on div at bounding box center [214, 76] width 284 height 70
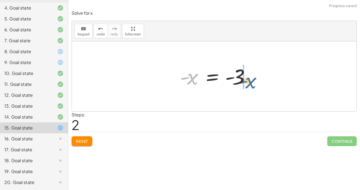
drag, startPoint x: 192, startPoint y: 76, endPoint x: 253, endPoint y: 79, distance: 60.6
click at [253, 79] on div at bounding box center [216, 76] width 78 height 27
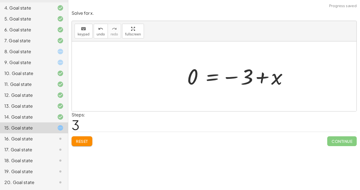
click at [251, 79] on div at bounding box center [239, 76] width 110 height 27
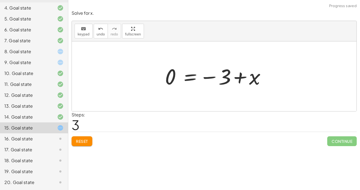
click at [251, 79] on div at bounding box center [217, 76] width 110 height 27
click at [244, 78] on div at bounding box center [216, 76] width 110 height 27
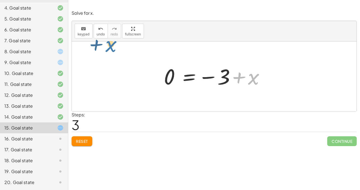
drag, startPoint x: 251, startPoint y: 79, endPoint x: 109, endPoint y: 47, distance: 146.1
click at [99, 31] on icon "undo" at bounding box center [100, 29] width 5 height 7
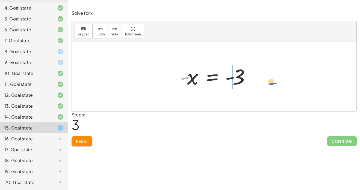
drag, startPoint x: 184, startPoint y: 79, endPoint x: 270, endPoint y: 83, distance: 86.0
click at [233, 81] on div at bounding box center [216, 76] width 78 height 27
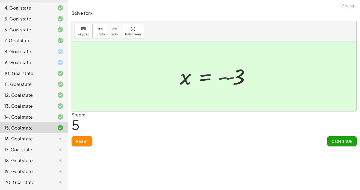
click at [233, 81] on div at bounding box center [209, 76] width 64 height 27
click at [49, 140] on div at bounding box center [55, 139] width 15 height 7
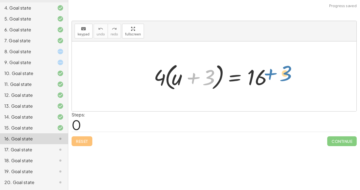
drag, startPoint x: 206, startPoint y: 76, endPoint x: 295, endPoint y: 82, distance: 89.1
drag, startPoint x: 205, startPoint y: 77, endPoint x: 291, endPoint y: 77, distance: 86.0
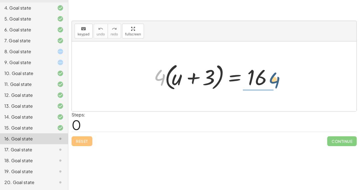
drag, startPoint x: 162, startPoint y: 82, endPoint x: 285, endPoint y: 86, distance: 123.7
click at [285, 86] on div "· 4 · 4 · ( + u + 3 ) = 16" at bounding box center [214, 76] width 284 height 70
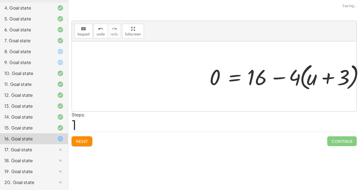
click at [280, 81] on div at bounding box center [287, 76] width 161 height 31
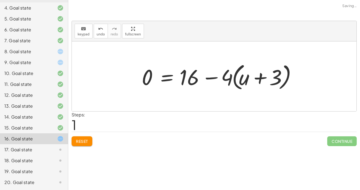
click at [280, 81] on div at bounding box center [219, 76] width 161 height 31
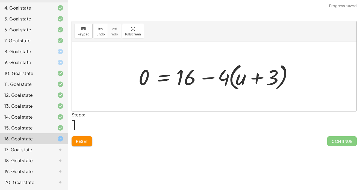
click at [264, 77] on div at bounding box center [216, 76] width 161 height 31
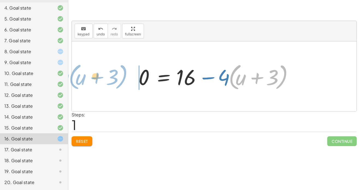
drag, startPoint x: 282, startPoint y: 78, endPoint x: 159, endPoint y: 74, distance: 123.4
click at [159, 74] on div at bounding box center [216, 76] width 161 height 31
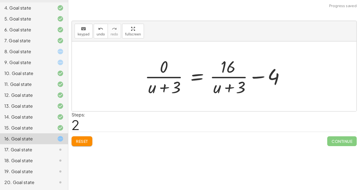
click at [214, 77] on div at bounding box center [216, 76] width 148 height 42
click at [160, 77] on div at bounding box center [216, 76] width 148 height 42
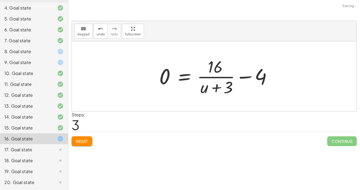
click at [78, 142] on span "Reset" at bounding box center [82, 141] width 12 height 5
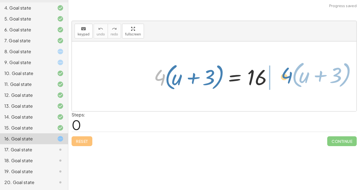
drag, startPoint x: 155, startPoint y: 83, endPoint x: 283, endPoint y: 80, distance: 128.5
click at [283, 80] on div "· 4 · ( + u + 3 ) · 4 · ( + u + 3 ) = 16" at bounding box center [214, 76] width 284 height 70
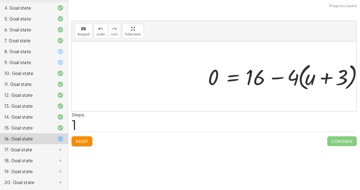
click at [283, 79] on div at bounding box center [285, 76] width 161 height 31
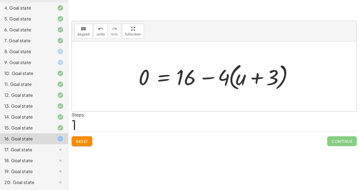
click at [86, 142] on span "Reset" at bounding box center [82, 141] width 12 height 5
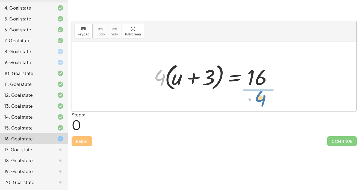
drag, startPoint x: 158, startPoint y: 80, endPoint x: 258, endPoint y: 101, distance: 102.9
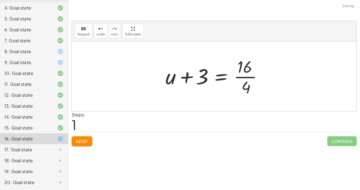
click at [246, 83] on div at bounding box center [216, 76] width 107 height 42
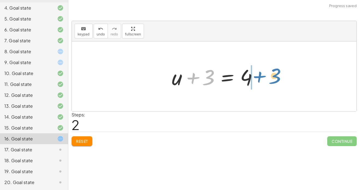
drag, startPoint x: 206, startPoint y: 80, endPoint x: 273, endPoint y: 79, distance: 66.6
click at [273, 79] on div at bounding box center [246, 76] width 94 height 28
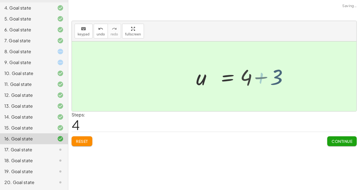
click at [273, 79] on div at bounding box center [214, 76] width 284 height 70
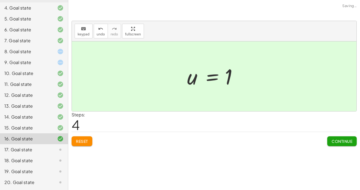
click at [43, 149] on div "17. Goal state" at bounding box center [26, 150] width 44 height 7
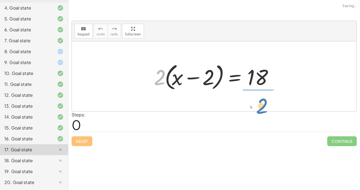
drag, startPoint x: 160, startPoint y: 83, endPoint x: 258, endPoint y: 110, distance: 101.6
click at [258, 110] on div "· 2 · ( + x − 2 ) · 2 · ( + x − 2 ) = 18" at bounding box center [214, 76] width 284 height 70
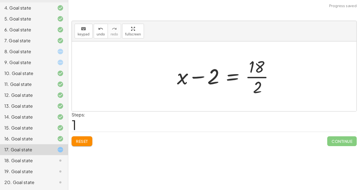
click at [258, 80] on div at bounding box center [227, 76] width 107 height 42
click at [258, 80] on div at bounding box center [214, 76] width 284 height 70
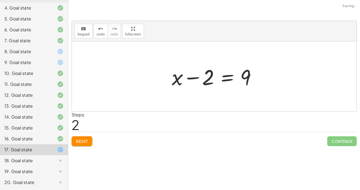
click at [220, 76] on div at bounding box center [216, 76] width 94 height 28
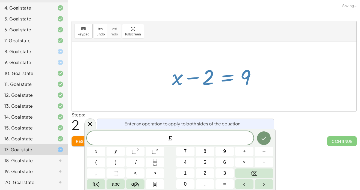
click at [220, 76] on div at bounding box center [216, 76] width 94 height 28
click at [247, 89] on div at bounding box center [216, 76] width 94 height 28
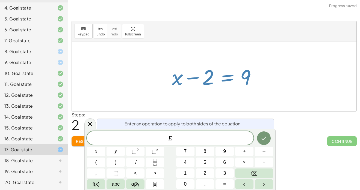
click at [81, 123] on div "Steps: 2" at bounding box center [78, 122] width 14 height 20
click at [88, 124] on icon at bounding box center [90, 124] width 7 height 7
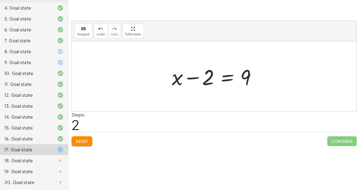
click at [223, 92] on div at bounding box center [214, 76] width 284 height 70
click at [253, 83] on div at bounding box center [216, 76] width 94 height 28
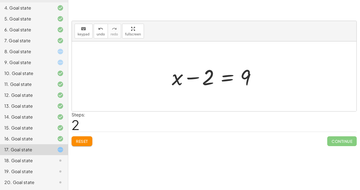
click at [253, 83] on div at bounding box center [216, 76] width 94 height 28
click at [249, 81] on div at bounding box center [216, 76] width 94 height 28
click at [246, 78] on div at bounding box center [216, 76] width 94 height 28
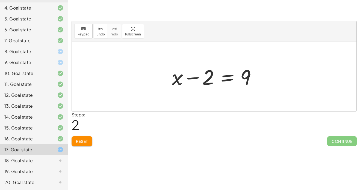
click at [246, 78] on div at bounding box center [216, 76] width 94 height 28
drag, startPoint x: 205, startPoint y: 76, endPoint x: 261, endPoint y: 80, distance: 55.8
click at [261, 80] on div at bounding box center [216, 76] width 94 height 28
click at [260, 78] on div at bounding box center [246, 76] width 94 height 28
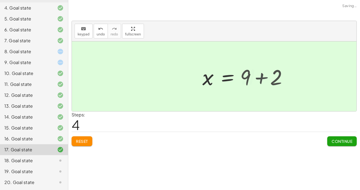
click at [260, 78] on div at bounding box center [236, 76] width 74 height 27
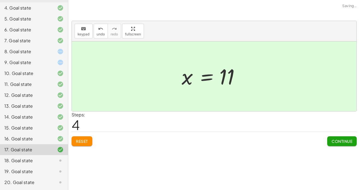
click at [42, 158] on div "18. Goal state" at bounding box center [26, 160] width 44 height 7
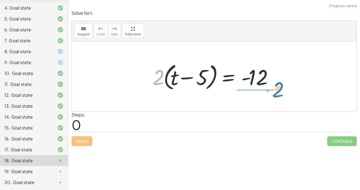
drag, startPoint x: 158, startPoint y: 79, endPoint x: 276, endPoint y: 92, distance: 119.4
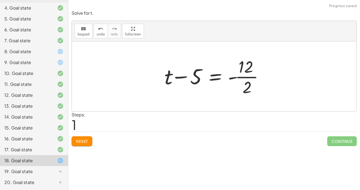
click at [245, 78] on div at bounding box center [216, 76] width 109 height 42
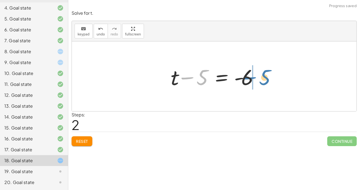
drag, startPoint x: 203, startPoint y: 79, endPoint x: 266, endPoint y: 79, distance: 62.8
click at [266, 79] on div at bounding box center [250, 76] width 105 height 27
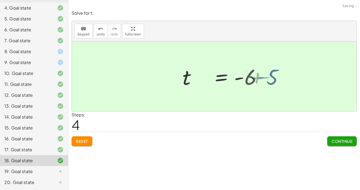
click at [266, 79] on div at bounding box center [214, 76] width 284 height 70
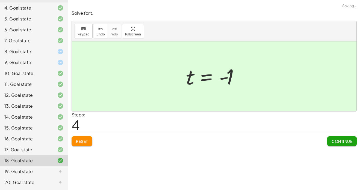
click at [50, 171] on div at bounding box center [55, 171] width 15 height 7
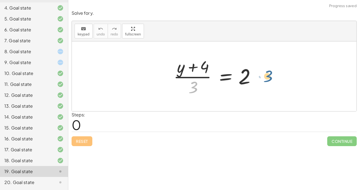
drag, startPoint x: 191, startPoint y: 86, endPoint x: 268, endPoint y: 75, distance: 77.1
drag, startPoint x: 193, startPoint y: 88, endPoint x: 261, endPoint y: 78, distance: 68.9
click at [261, 78] on div at bounding box center [216, 76] width 91 height 42
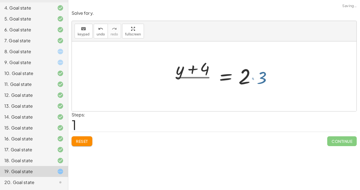
click at [261, 78] on div at bounding box center [223, 76] width 112 height 28
click at [261, 78] on div at bounding box center [214, 76] width 94 height 28
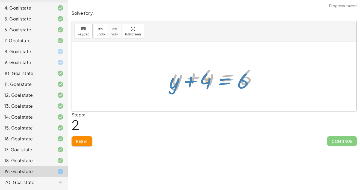
drag, startPoint x: 213, startPoint y: 79, endPoint x: 204, endPoint y: 78, distance: 8.7
click at [204, 78] on div at bounding box center [216, 76] width 94 height 28
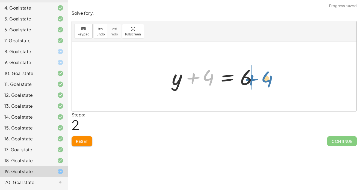
drag, startPoint x: 205, startPoint y: 78, endPoint x: 267, endPoint y: 79, distance: 62.2
click at [267, 79] on div at bounding box center [246, 76] width 94 height 28
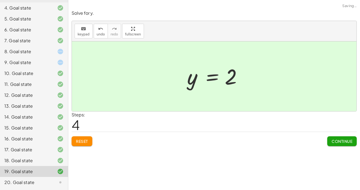
click at [46, 187] on div "20. Goal state" at bounding box center [34, 182] width 68 height 11
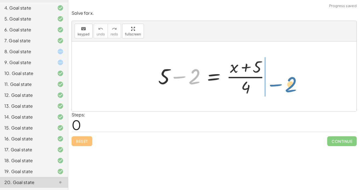
drag, startPoint x: 197, startPoint y: 74, endPoint x: 291, endPoint y: 77, distance: 94.2
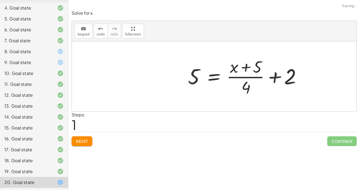
click at [281, 75] on div at bounding box center [246, 76] width 121 height 42
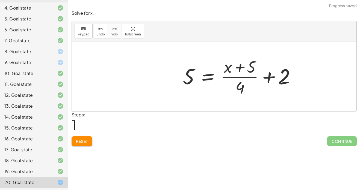
click at [281, 75] on div "+ 5 − 2 = · ( + x + 5 ) · 4 5 2 = · ( + x + 5 ) · 4 + +" at bounding box center [238, 76] width 128 height 45
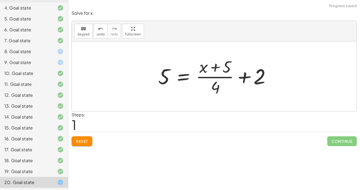
click at [247, 75] on div at bounding box center [215, 76] width 121 height 42
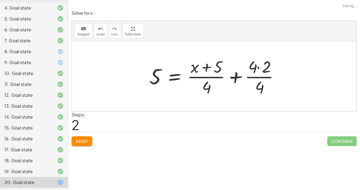
click at [262, 82] on div at bounding box center [216, 76] width 139 height 42
drag, startPoint x: 255, startPoint y: 76, endPoint x: 88, endPoint y: 28, distance: 173.9
click at [77, 22] on div "keyboard keypad undo undo redo redo fullscreen + 5 − 2 = · ( + x + 5 ) · 4 5 = …" at bounding box center [214, 66] width 284 height 90
click at [94, 31] on button "undo undo" at bounding box center [101, 31] width 14 height 15
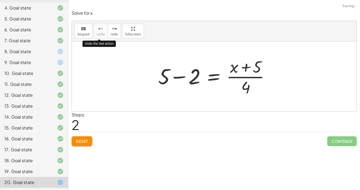
click at [79, 143] on span "Reset" at bounding box center [82, 141] width 12 height 5
drag, startPoint x: 247, startPoint y: 86, endPoint x: 146, endPoint y: 74, distance: 102.5
click at [183, 80] on div at bounding box center [215, 76] width 121 height 42
click at [183, 80] on div "+ 5 − 2 = · ( + x + 5 ) · 4 3 + 5 − 2 = · ( + x + 5 ) · 4" at bounding box center [229, 76] width 98 height 45
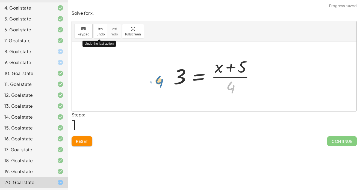
drag, startPoint x: 232, startPoint y: 88, endPoint x: 160, endPoint y: 81, distance: 72.4
drag, startPoint x: 228, startPoint y: 88, endPoint x: 157, endPoint y: 75, distance: 71.7
drag, startPoint x: 228, startPoint y: 85, endPoint x: 163, endPoint y: 72, distance: 66.3
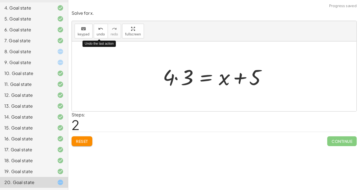
click at [177, 76] on div at bounding box center [216, 76] width 112 height 28
click at [177, 76] on div at bounding box center [219, 76] width 105 height 28
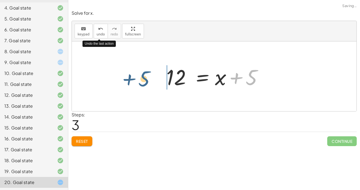
drag, startPoint x: 251, startPoint y: 79, endPoint x: 144, endPoint y: 80, distance: 107.0
click at [161, 79] on div at bounding box center [174, 76] width 121 height 27
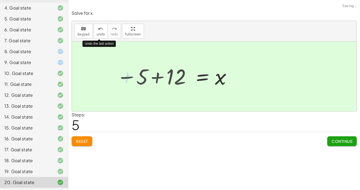
click at [161, 79] on div at bounding box center [214, 76] width 284 height 70
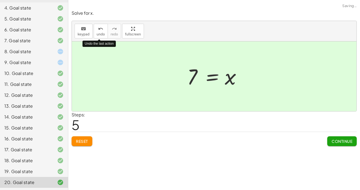
scroll to position [0, 0]
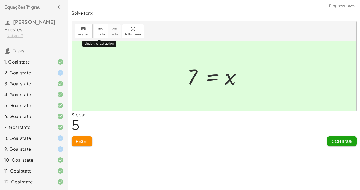
click at [329, 137] on button "Continue" at bounding box center [341, 141] width 29 height 10
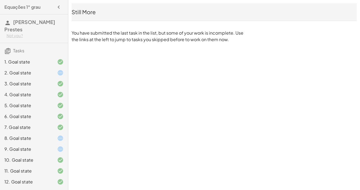
click at [51, 89] on div "2. Goal state" at bounding box center [34, 94] width 68 height 11
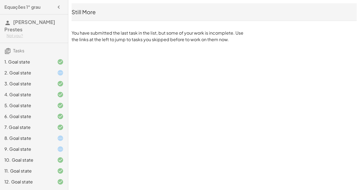
click at [51, 89] on div "2. Goal state" at bounding box center [34, 94] width 68 height 11
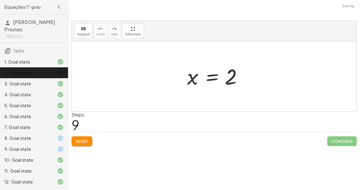
click at [51, 89] on div "2. Goal state" at bounding box center [34, 94] width 68 height 11
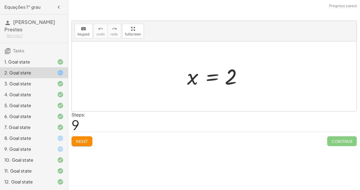
click at [228, 81] on div at bounding box center [216, 76] width 64 height 27
click at [226, 80] on div at bounding box center [216, 76] width 64 height 27
click at [43, 63] on div "1. Goal state" at bounding box center [26, 62] width 44 height 7
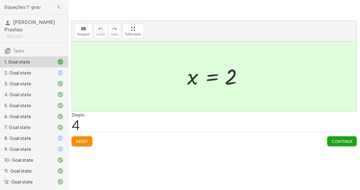
click at [37, 70] on div "2. Goal state" at bounding box center [26, 73] width 44 height 7
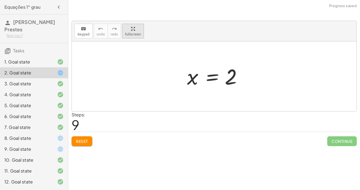
click at [129, 36] on button "fullscreen" at bounding box center [133, 31] width 22 height 15
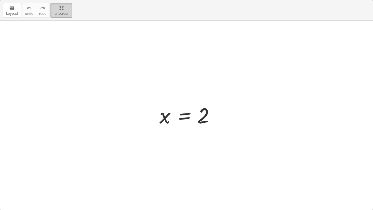
click at [53, 12] on span "fullscreen" at bounding box center [61, 14] width 16 height 4
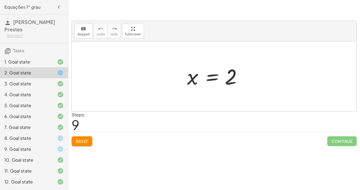
click at [30, 59] on div "1. Goal state" at bounding box center [26, 62] width 44 height 7
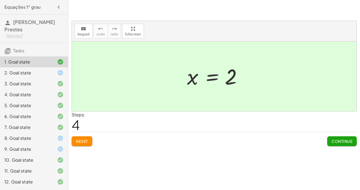
click at [30, 59] on div "1. Goal state" at bounding box center [26, 62] width 44 height 7
click at [103, 35] on span "undo" at bounding box center [101, 34] width 8 height 4
click at [101, 33] on span "undo" at bounding box center [101, 34] width 8 height 4
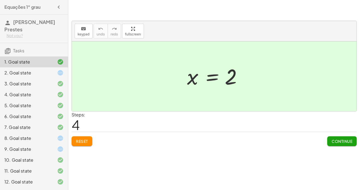
click at [86, 144] on button "Reset" at bounding box center [81, 141] width 21 height 10
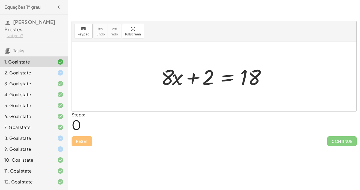
click at [23, 146] on div "9. Goal state" at bounding box center [26, 149] width 44 height 7
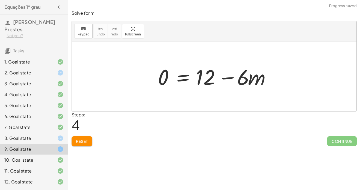
click at [86, 143] on span "Reset" at bounding box center [82, 141] width 12 height 5
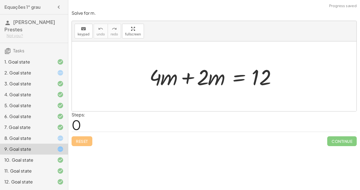
click at [186, 82] on div at bounding box center [216, 76] width 139 height 28
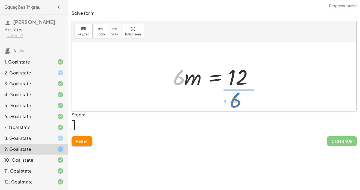
drag, startPoint x: 180, startPoint y: 77, endPoint x: 236, endPoint y: 99, distance: 60.6
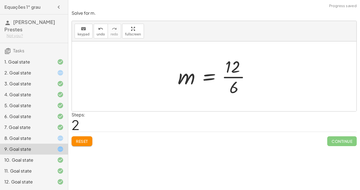
click at [238, 78] on div at bounding box center [216, 76] width 82 height 42
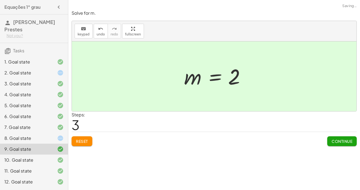
click at [26, 137] on div "8. Goal state" at bounding box center [26, 138] width 44 height 7
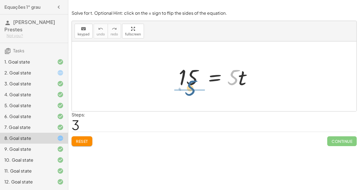
drag, startPoint x: 234, startPoint y: 78, endPoint x: 187, endPoint y: 89, distance: 47.7
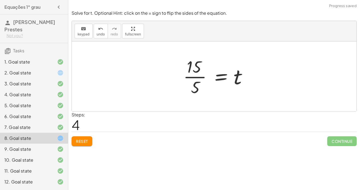
click at [188, 77] on div at bounding box center [215, 76] width 71 height 42
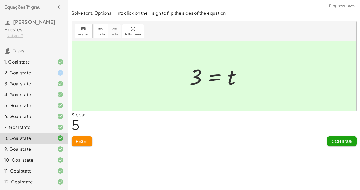
click at [342, 169] on div "keyboard keypad undo undo redo redo fullscreen + · 8 · x + 2 = 18 × Steps: 0 Re…" at bounding box center [213, 95] width 291 height 190
click at [343, 138] on button "Continue" at bounding box center [341, 141] width 29 height 10
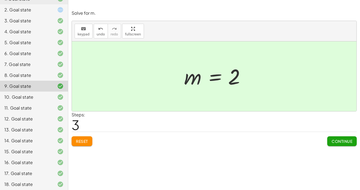
scroll to position [87, 0]
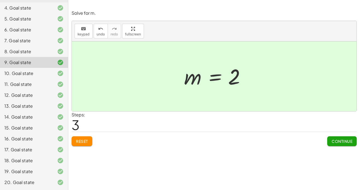
click at [42, 139] on div "16. Goal state" at bounding box center [26, 139] width 44 height 7
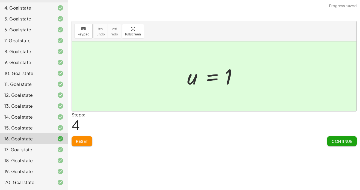
click at [83, 142] on span "Reset" at bounding box center [82, 141] width 12 height 5
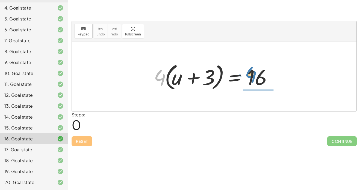
drag, startPoint x: 161, startPoint y: 75, endPoint x: 253, endPoint y: 72, distance: 92.0
click at [253, 72] on div at bounding box center [216, 76] width 130 height 31
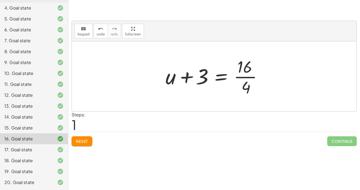
click at [252, 77] on div at bounding box center [216, 76] width 107 height 42
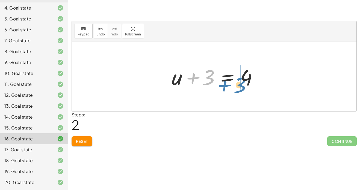
drag, startPoint x: 212, startPoint y: 76, endPoint x: 244, endPoint y: 84, distance: 32.6
click at [244, 84] on div at bounding box center [216, 76] width 94 height 28
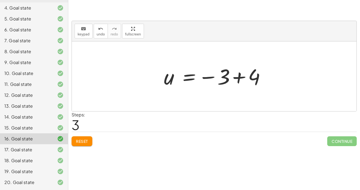
click at [240, 75] on div at bounding box center [216, 76] width 110 height 27
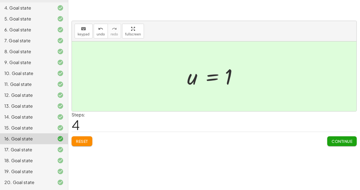
click at [63, 147] on icon at bounding box center [60, 150] width 7 height 7
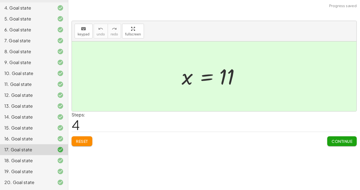
click at [81, 139] on span "Reset" at bounding box center [82, 141] width 12 height 5
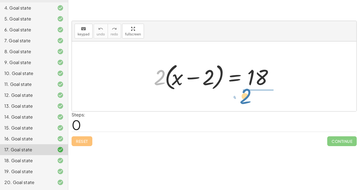
drag, startPoint x: 158, startPoint y: 76, endPoint x: 245, endPoint y: 94, distance: 89.0
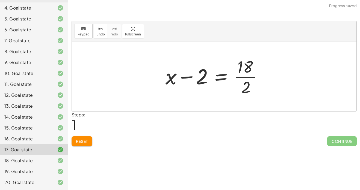
click at [252, 78] on div at bounding box center [216, 76] width 107 height 42
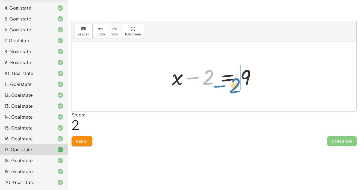
drag, startPoint x: 207, startPoint y: 76, endPoint x: 233, endPoint y: 84, distance: 28.0
click at [233, 84] on div at bounding box center [216, 76] width 94 height 28
click at [236, 80] on div at bounding box center [216, 76] width 94 height 28
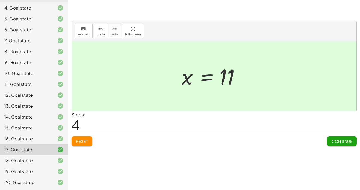
scroll to position [0, 0]
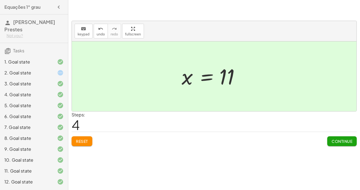
click at [56, 61] on div at bounding box center [55, 62] width 15 height 7
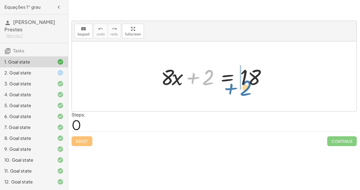
drag, startPoint x: 208, startPoint y: 80, endPoint x: 252, endPoint y: 89, distance: 44.8
click at [252, 89] on div at bounding box center [216, 76] width 116 height 28
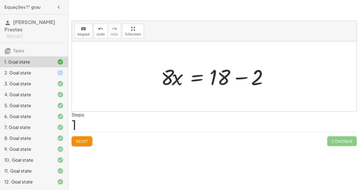
click at [243, 79] on div at bounding box center [216, 76] width 116 height 28
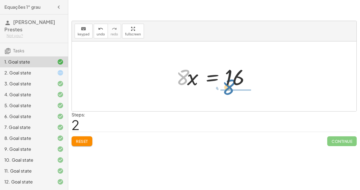
drag, startPoint x: 185, startPoint y: 74, endPoint x: 231, endPoint y: 84, distance: 46.9
click at [231, 84] on div at bounding box center [215, 76] width 85 height 28
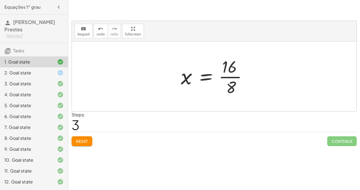
click at [231, 84] on div at bounding box center [216, 76] width 76 height 42
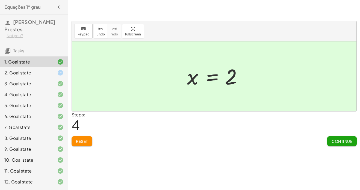
click at [60, 84] on icon at bounding box center [60, 83] width 7 height 7
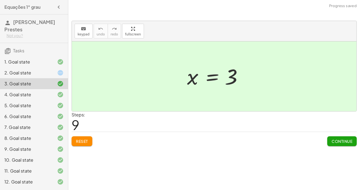
click at [86, 143] on span "Reset" at bounding box center [82, 141] width 12 height 5
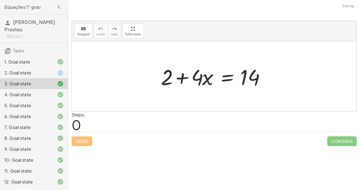
click at [86, 143] on div "Reset Continue" at bounding box center [213, 139] width 285 height 14
click at [129, 138] on div "Reset Continue" at bounding box center [213, 139] width 285 height 14
drag, startPoint x: 167, startPoint y: 76, endPoint x: 220, endPoint y: 94, distance: 56.1
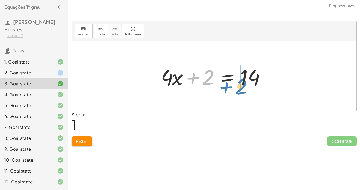
drag, startPoint x: 204, startPoint y: 76, endPoint x: 237, endPoint y: 85, distance: 34.3
click at [237, 85] on div at bounding box center [216, 76] width 116 height 28
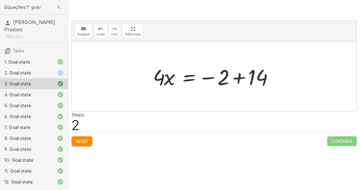
click at [240, 78] on div at bounding box center [216, 76] width 132 height 28
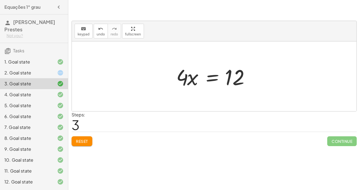
click at [240, 78] on div at bounding box center [215, 76] width 85 height 28
click at [198, 85] on div at bounding box center [215, 76] width 85 height 28
drag, startPoint x: 181, startPoint y: 77, endPoint x: 225, endPoint y: 93, distance: 47.3
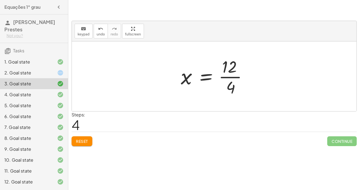
click at [225, 93] on div at bounding box center [216, 76] width 76 height 42
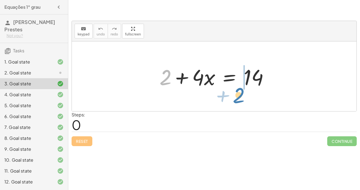
drag, startPoint x: 163, startPoint y: 72, endPoint x: 237, endPoint y: 90, distance: 75.7
click at [237, 90] on div at bounding box center [216, 76] width 118 height 28
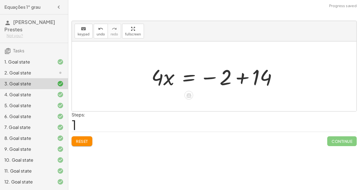
click at [239, 79] on div at bounding box center [215, 76] width 135 height 28
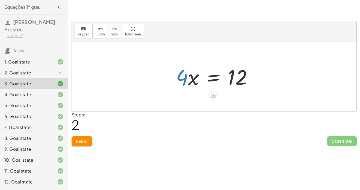
click at [180, 78] on div at bounding box center [216, 76] width 86 height 28
drag, startPoint x: 180, startPoint y: 78, endPoint x: 231, endPoint y: 83, distance: 50.7
click at [231, 83] on div at bounding box center [216, 76] width 86 height 28
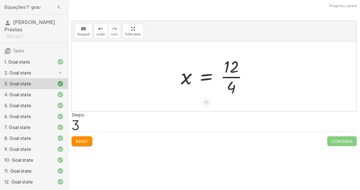
click at [227, 77] on div at bounding box center [216, 76] width 76 height 42
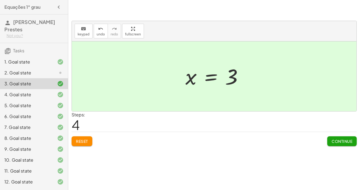
click at [14, 70] on div "2. Goal state" at bounding box center [26, 73] width 44 height 7
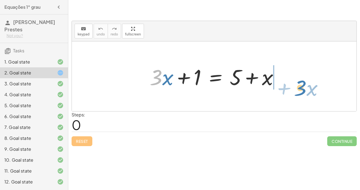
drag, startPoint x: 153, startPoint y: 76, endPoint x: 295, endPoint y: 82, distance: 142.6
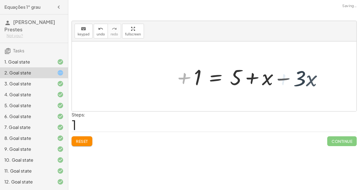
click at [285, 80] on div at bounding box center [260, 76] width 138 height 28
click at [285, 80] on div at bounding box center [244, 76] width 106 height 28
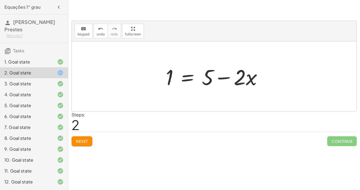
click at [136, 33] on div "keyboard keypad undo undo redo redo fullscreen + · 3 · x + 1 = + 5 + x 1 = + 5 …" at bounding box center [214, 66] width 284 height 90
drag, startPoint x: 168, startPoint y: 79, endPoint x: 273, endPoint y: 87, distance: 105.1
click at [273, 87] on div at bounding box center [229, 76] width 138 height 28
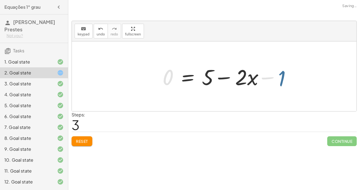
click at [273, 87] on div at bounding box center [229, 76] width 138 height 28
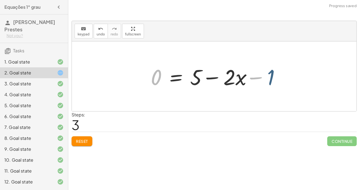
click at [273, 87] on div at bounding box center [217, 76] width 138 height 28
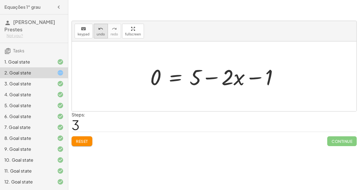
click at [95, 34] on button "undo undo" at bounding box center [101, 31] width 14 height 15
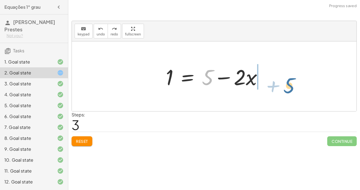
drag, startPoint x: 205, startPoint y: 69, endPoint x: 282, endPoint y: 76, distance: 77.8
click at [282, 76] on div "+ · 3 · x + 1 = + 5 + x 1 = + 5 + x − · 3 · x + 5 1 = + 5 − · 2 · x" at bounding box center [214, 76] width 284 height 70
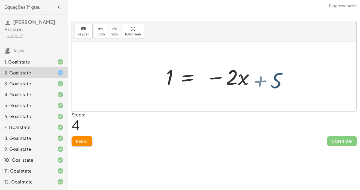
click at [269, 72] on div at bounding box center [224, 76] width 123 height 28
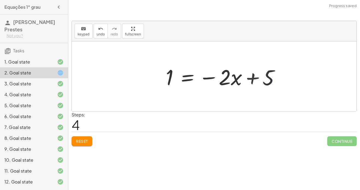
click at [269, 72] on div at bounding box center [224, 76] width 123 height 28
click at [269, 72] on div at bounding box center [223, 76] width 123 height 28
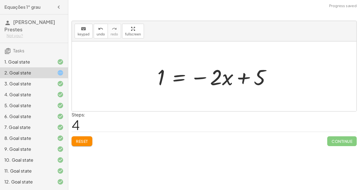
click at [264, 75] on div at bounding box center [215, 76] width 123 height 28
click at [262, 79] on div at bounding box center [215, 76] width 123 height 28
click at [259, 88] on div at bounding box center [215, 76] width 123 height 28
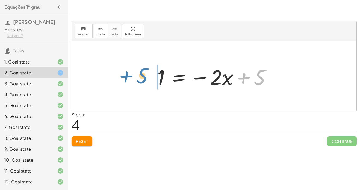
drag, startPoint x: 259, startPoint y: 77, endPoint x: 144, endPoint y: 75, distance: 115.2
click at [154, 75] on div at bounding box center [215, 76] width 123 height 28
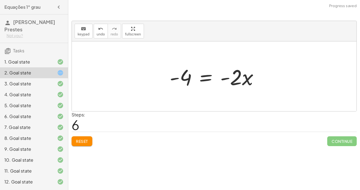
click at [227, 91] on div "+ · 3 · x + 1 = + 5 + x 1 = + 5 + x − · 3 · x 1 = + 5 − · 2 · x 1 = − · 2 · x +…" at bounding box center [213, 76] width 105 height 31
click at [248, 68] on div at bounding box center [216, 76] width 99 height 28
click at [225, 38] on div "keyboard keypad undo [PERSON_NAME] redo fullscreen" at bounding box center [214, 31] width 284 height 20
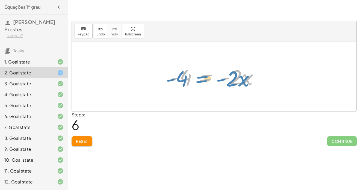
drag, startPoint x: 192, startPoint y: 78, endPoint x: 186, endPoint y: 79, distance: 5.9
click at [186, 79] on div at bounding box center [216, 76] width 99 height 28
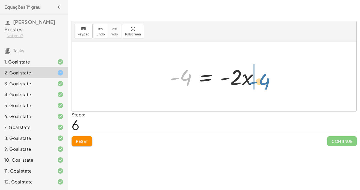
drag, startPoint x: 184, startPoint y: 79, endPoint x: 262, endPoint y: 83, distance: 78.9
click at [262, 83] on div at bounding box center [216, 76] width 99 height 28
click at [262, 83] on div at bounding box center [241, 76] width 127 height 28
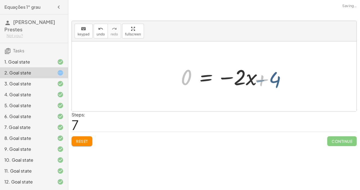
click at [262, 83] on div at bounding box center [241, 76] width 127 height 28
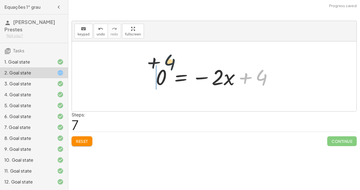
drag, startPoint x: 261, startPoint y: 82, endPoint x: 151, endPoint y: 60, distance: 112.6
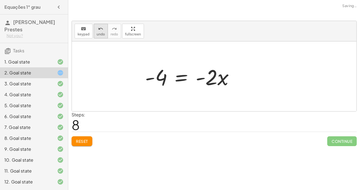
click at [97, 29] on div "undo" at bounding box center [101, 28] width 8 height 7
